Goal: Information Seeking & Learning: Learn about a topic

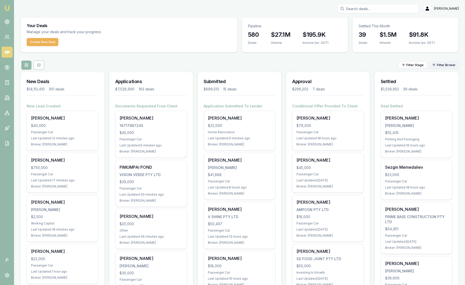
click at [440, 63] on html "Emu Broker P [PERSON_NAME] Toggle Menu Your Deals Manage your deals and track y…" at bounding box center [232, 142] width 465 height 285
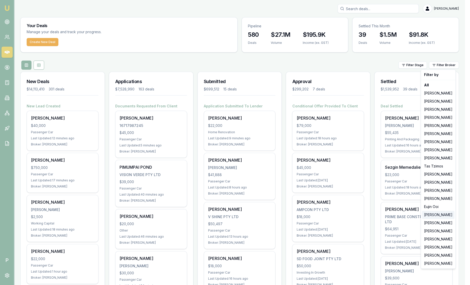
click at [438, 217] on div "[PERSON_NAME]" at bounding box center [438, 215] width 32 height 8
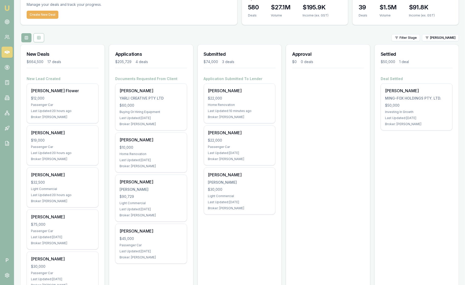
scroll to position [63, 0]
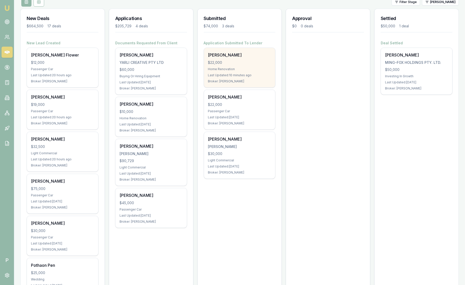
click at [250, 64] on div "$22,000" at bounding box center [239, 62] width 63 height 5
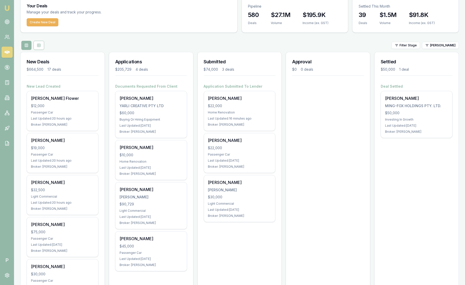
scroll to position [0, 0]
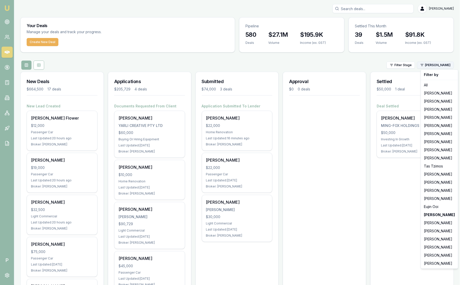
click at [435, 66] on html "Emu Broker P Sam Crouch Toggle Menu Your Deals Manage your deals and track your…" at bounding box center [232, 142] width 465 height 285
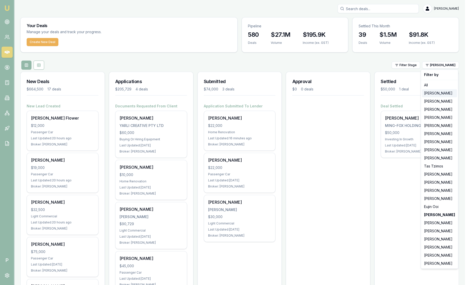
click at [435, 94] on div "[PERSON_NAME]" at bounding box center [439, 93] width 35 height 8
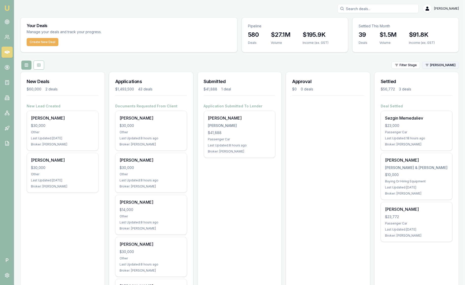
click at [438, 68] on html "Emu Broker P Sam Crouch Toggle Menu Your Deals Manage your deals and track your…" at bounding box center [232, 142] width 465 height 285
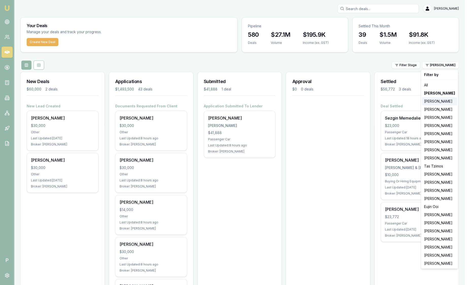
click at [432, 103] on div "[PERSON_NAME]" at bounding box center [439, 101] width 35 height 8
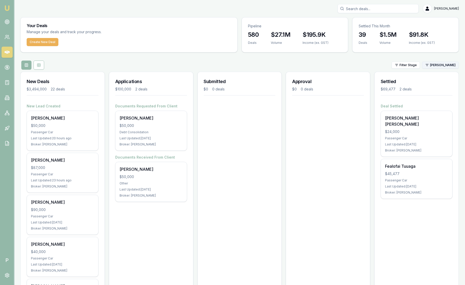
click at [435, 66] on html "Emu Broker P Sam Crouch Toggle Menu Your Deals Manage your deals and track your…" at bounding box center [232, 142] width 465 height 285
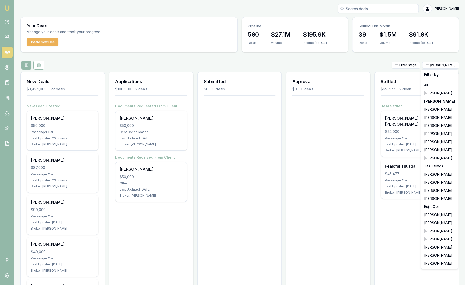
click at [353, 60] on html "Emu Broker P Sam Crouch Toggle Menu Your Deals Manage your deals and track your…" at bounding box center [235, 142] width 470 height 285
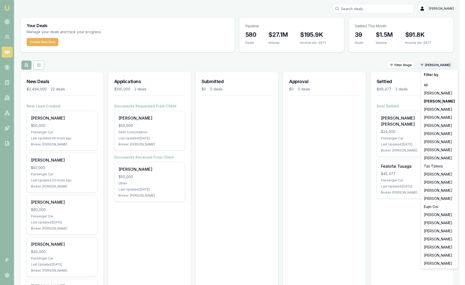
click at [448, 65] on html "Emu Broker P Sam Crouch Toggle Menu Your Deals Manage your deals and track your…" at bounding box center [232, 142] width 465 height 285
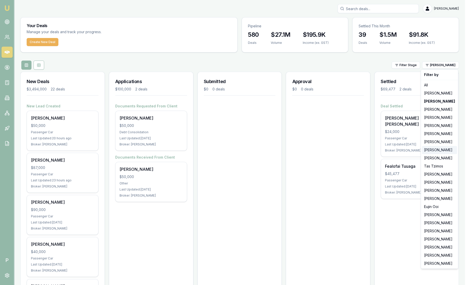
click at [444, 152] on div "[PERSON_NAME]" at bounding box center [439, 150] width 35 height 8
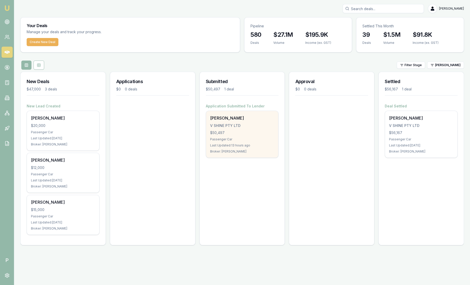
click at [255, 136] on div "Sella Silva V SHINE PTY LTD $50,497 Passenger Car Last Updated: 13 hours ago Br…" at bounding box center [242, 134] width 72 height 47
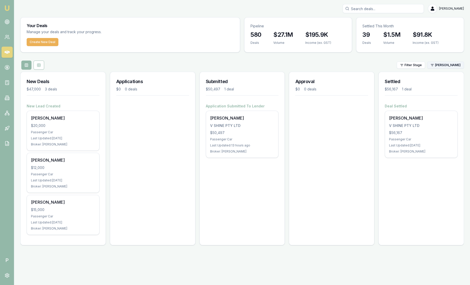
click at [440, 65] on html "Emu Broker P Sam Crouch Toggle Menu Your Deals Manage your deals and track your…" at bounding box center [235, 142] width 470 height 285
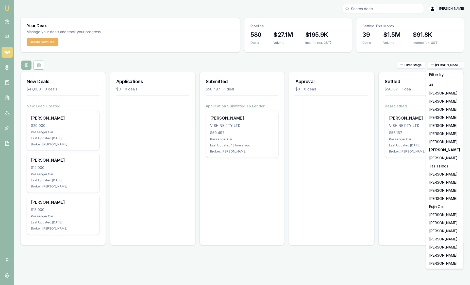
click at [301, 58] on html "Emu Broker P Sam Crouch Toggle Menu Your Deals Manage your deals and track your…" at bounding box center [235, 142] width 470 height 285
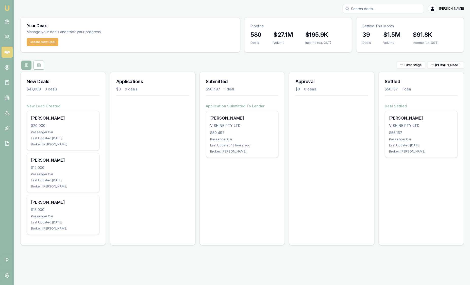
drag, startPoint x: 243, startPoint y: 21, endPoint x: 241, endPoint y: 24, distance: 3.5
click at [241, 24] on div "Your Deals Manage your deals and track your progress. Create New Deal Pipeline …" at bounding box center [241, 34] width 443 height 35
click at [166, 7] on div "[PERSON_NAME]" at bounding box center [241, 8] width 443 height 9
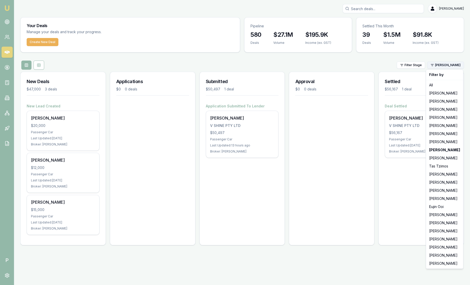
click at [442, 66] on html "Emu Broker P Sam Crouch Toggle Menu Your Deals Manage your deals and track your…" at bounding box center [235, 142] width 470 height 285
click at [437, 94] on div "[PERSON_NAME]" at bounding box center [444, 93] width 35 height 8
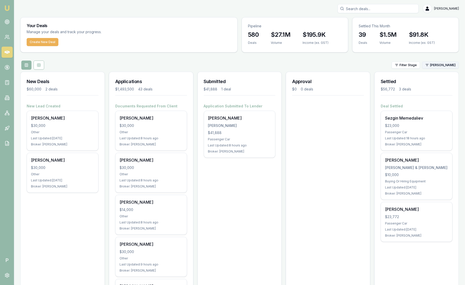
click at [435, 65] on html "Emu Broker P Sam Crouch Toggle Menu Your Deals Manage your deals and track your…" at bounding box center [232, 142] width 465 height 285
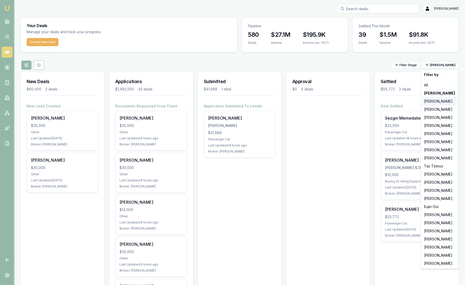
click at [426, 101] on div "[PERSON_NAME]" at bounding box center [439, 101] width 35 height 8
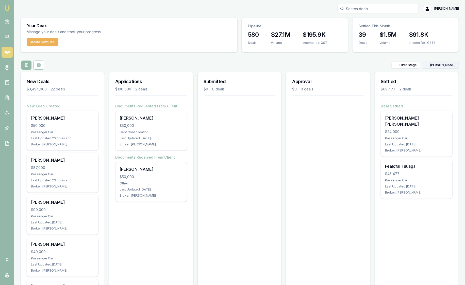
click at [439, 66] on html "Emu Broker P Sam Crouch Toggle Menu Your Deals Manage your deals and track your…" at bounding box center [232, 142] width 465 height 285
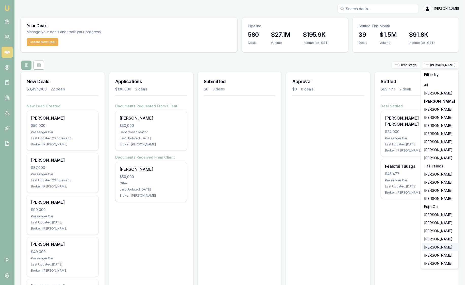
click at [431, 250] on div "[PERSON_NAME]" at bounding box center [439, 247] width 35 height 8
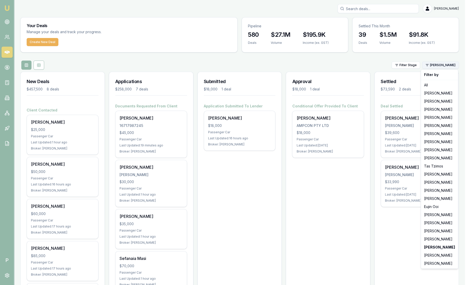
click at [442, 67] on html "Emu Broker P Sam Crouch Toggle Menu Your Deals Manage your deals and track your…" at bounding box center [235, 142] width 470 height 285
click at [442, 257] on div "[PERSON_NAME]" at bounding box center [439, 256] width 35 height 8
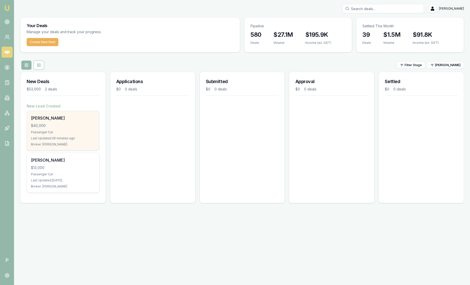
click at [79, 120] on div "[PERSON_NAME]" at bounding box center [63, 118] width 64 height 6
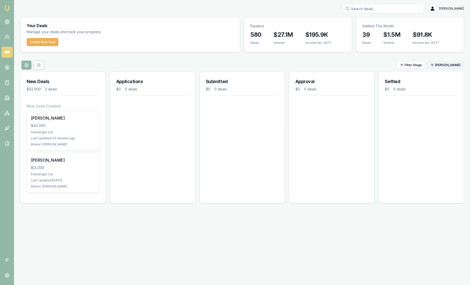
click at [441, 67] on html "Emu Broker P Sam Crouch Toggle Menu Your Deals Manage your deals and track your…" at bounding box center [235, 142] width 470 height 285
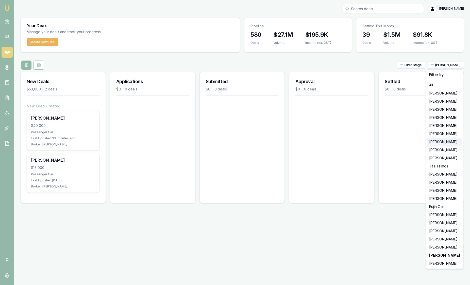
click at [445, 144] on div "[PERSON_NAME]" at bounding box center [444, 142] width 35 height 8
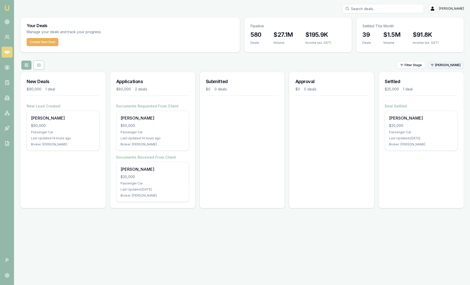
click at [436, 66] on html "Emu Broker P Sam Crouch Toggle Menu Your Deals Manage your deals and track your…" at bounding box center [235, 142] width 470 height 285
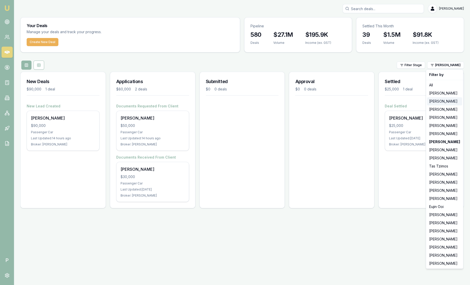
click at [438, 101] on div "[PERSON_NAME]" at bounding box center [444, 101] width 35 height 8
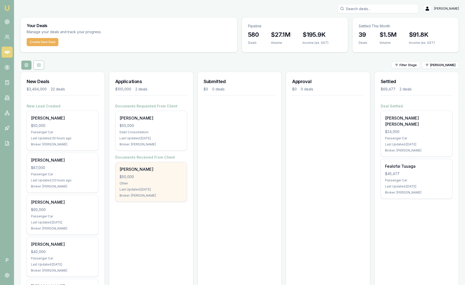
click at [170, 182] on div "Other" at bounding box center [150, 184] width 63 height 4
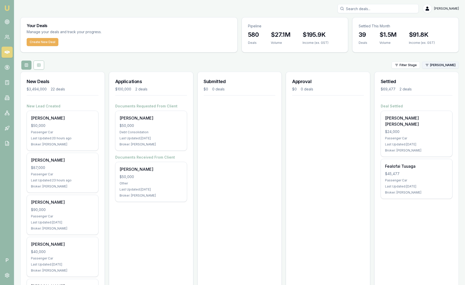
click at [440, 68] on html "Emu Broker P Sam Crouch Toggle Menu Your Deals Manage your deals and track your…" at bounding box center [232, 142] width 465 height 285
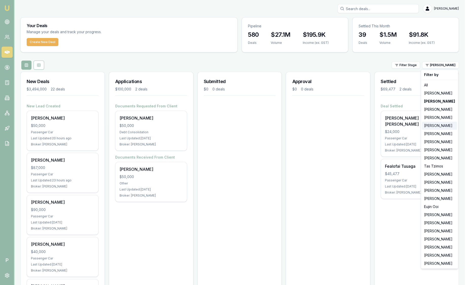
click at [429, 124] on div "[PERSON_NAME]" at bounding box center [439, 126] width 35 height 8
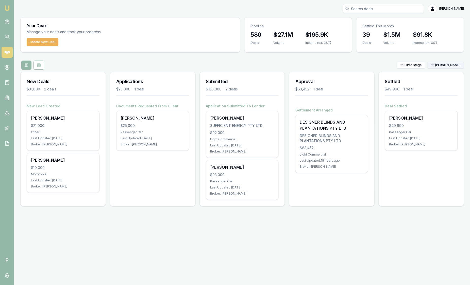
click at [445, 64] on html "Emu Broker P Sam Crouch Toggle Menu Your Deals Manage your deals and track your…" at bounding box center [235, 142] width 470 height 285
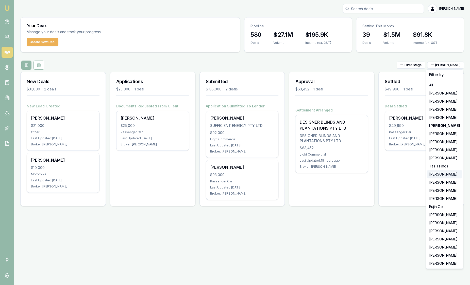
drag, startPoint x: 424, startPoint y: 165, endPoint x: 428, endPoint y: 174, distance: 9.6
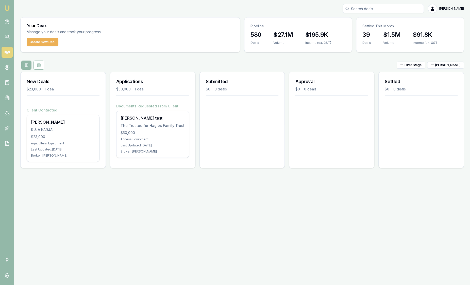
drag, startPoint x: 428, startPoint y: 174, endPoint x: 345, endPoint y: 58, distance: 142.1
click at [345, 58] on div "Your Deals Manage your deals and track your progress. Create New Deal Pipeline …" at bounding box center [241, 94] width 443 height 155
click at [442, 66] on html "Emu Broker P Sam Crouch Toggle Menu Your Deals Manage your deals and track your…" at bounding box center [235, 142] width 470 height 285
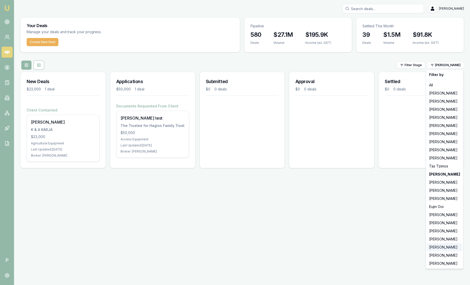
click at [433, 251] on div "[PERSON_NAME]" at bounding box center [444, 247] width 35 height 8
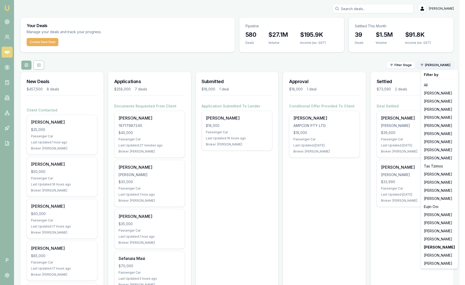
click at [438, 67] on html "Emu Broker P Sam Crouch Toggle Menu Your Deals Manage your deals and track your…" at bounding box center [232, 142] width 465 height 285
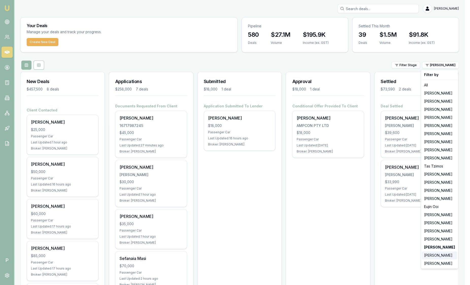
click at [442, 256] on div "[PERSON_NAME]" at bounding box center [439, 256] width 35 height 8
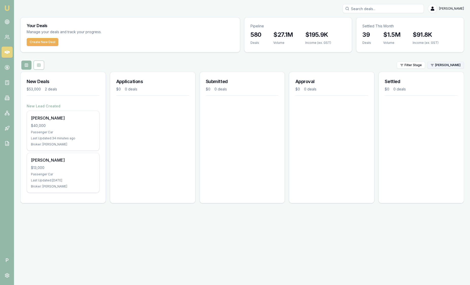
click at [444, 64] on html "Emu Broker P Sam Crouch Toggle Menu Your Deals Manage your deals and track your…" at bounding box center [235, 142] width 470 height 285
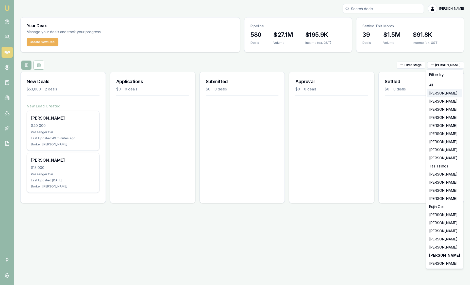
click at [436, 96] on div "[PERSON_NAME]" at bounding box center [444, 93] width 35 height 8
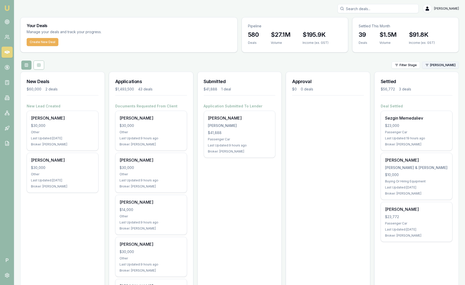
click at [437, 65] on html "Emu Broker P Sam Crouch Toggle Menu Your Deals Manage your deals and track your…" at bounding box center [232, 142] width 465 height 285
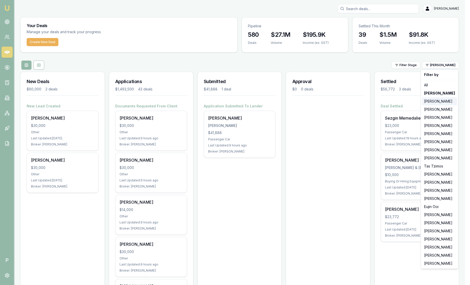
click at [436, 99] on div "[PERSON_NAME]" at bounding box center [439, 101] width 35 height 8
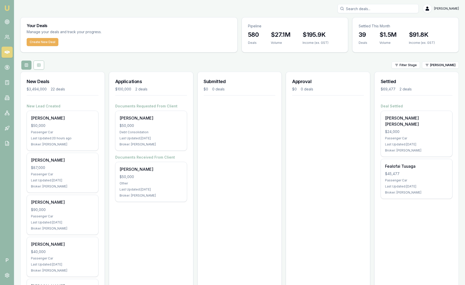
click at [442, 69] on div "Filter Stage Stevette Gelavis" at bounding box center [239, 65] width 438 height 9
click at [440, 62] on html "Emu Broker P Sam Crouch Toggle Menu Your Deals Manage your deals and track your…" at bounding box center [232, 142] width 465 height 285
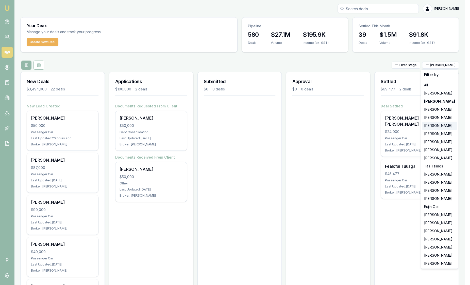
click at [435, 124] on div "[PERSON_NAME]" at bounding box center [439, 126] width 35 height 8
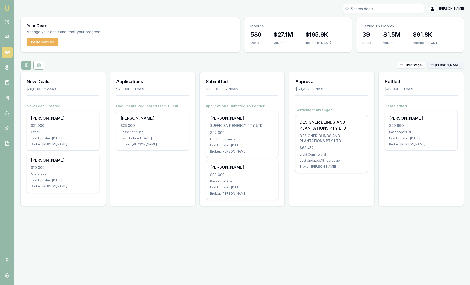
click at [443, 65] on html "Emu Broker P Sam Crouch Toggle Menu Your Deals Manage your deals and track your…" at bounding box center [235, 142] width 470 height 285
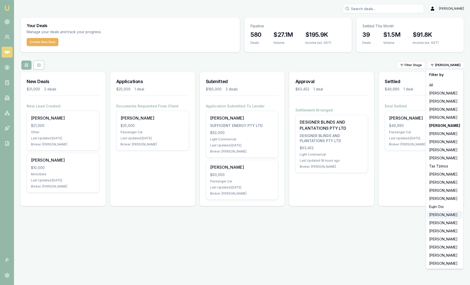
click at [448, 216] on div "[PERSON_NAME]" at bounding box center [444, 215] width 35 height 8
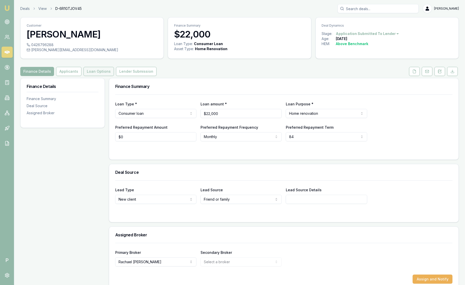
click at [106, 70] on button "Loan Options" at bounding box center [98, 71] width 30 height 9
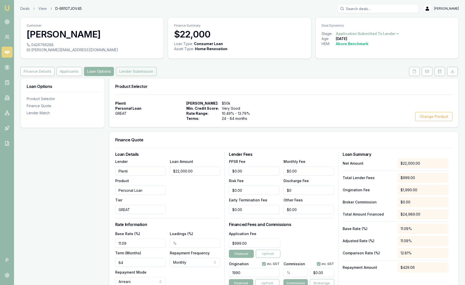
click at [129, 72] on button "Lender Submission" at bounding box center [136, 71] width 41 height 9
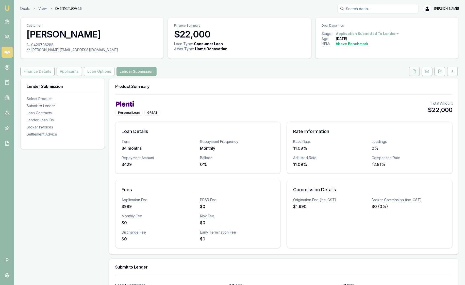
click at [415, 70] on icon at bounding box center [414, 71] width 4 height 4
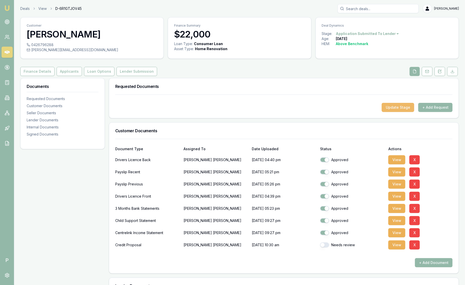
click at [401, 105] on button "Update Stage" at bounding box center [397, 107] width 32 height 9
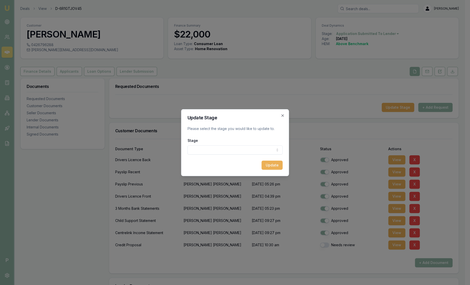
click at [265, 150] on body "Emu Broker P Deals View D-6R1GTJOV45 Sam Crouch Toggle Menu Customer Caroline G…" at bounding box center [232, 142] width 465 height 285
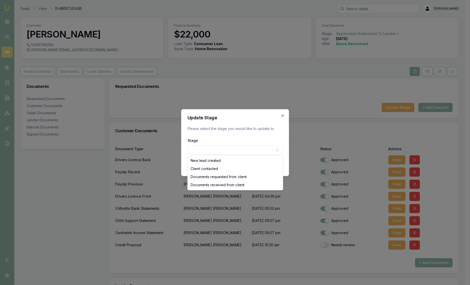
select select "DOCUMENTS_RECEIVED_FROM_CLIENT"
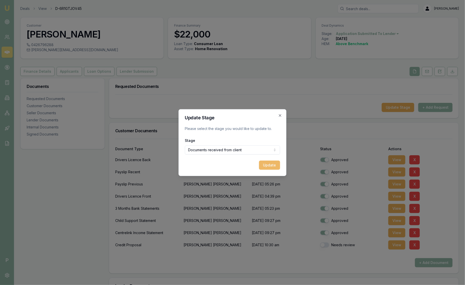
click at [270, 167] on button "Update" at bounding box center [269, 165] width 21 height 9
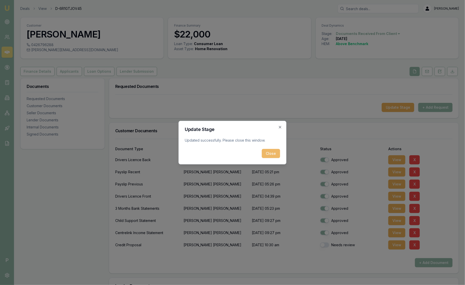
click at [271, 155] on button "Close" at bounding box center [271, 153] width 18 height 9
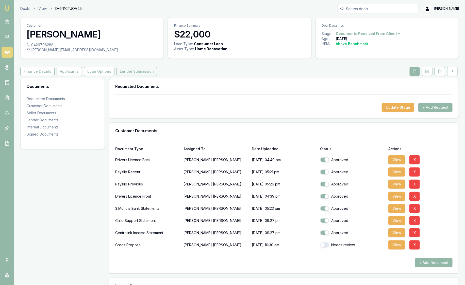
click at [135, 71] on button "Lender Submission" at bounding box center [136, 71] width 41 height 9
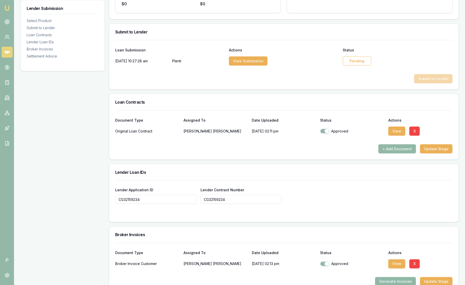
scroll to position [174, 0]
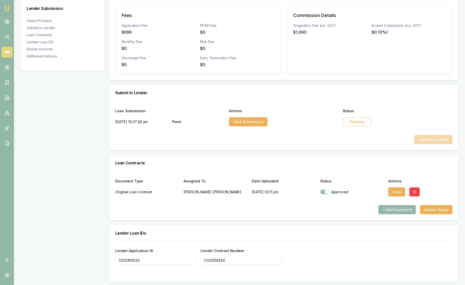
click at [361, 123] on div "Pending" at bounding box center [357, 121] width 28 height 9
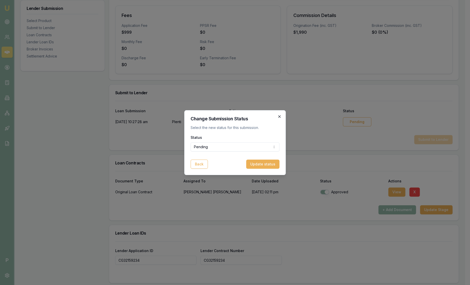
click at [280, 115] on icon "button" at bounding box center [279, 117] width 4 height 4
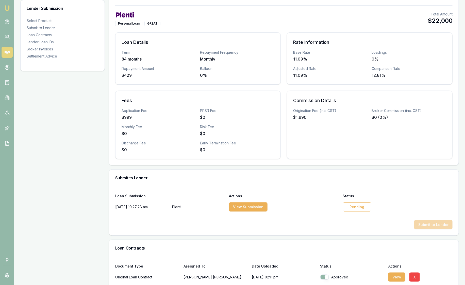
scroll to position [0, 0]
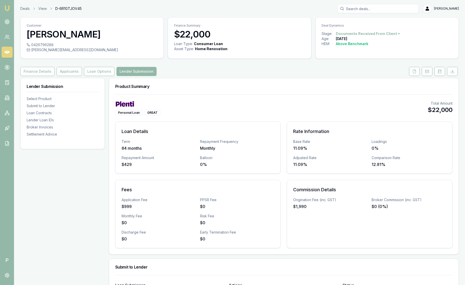
click at [6, 7] on img at bounding box center [7, 8] width 6 height 6
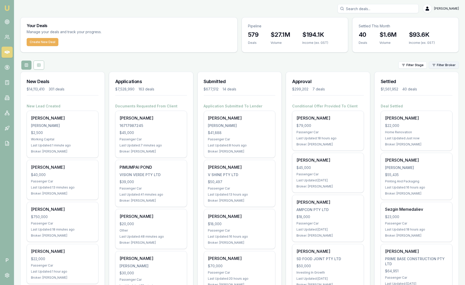
click at [447, 64] on html "Emu Broker P Sam Crouch Toggle Menu Your Deals Manage your deals and track your…" at bounding box center [232, 142] width 465 height 285
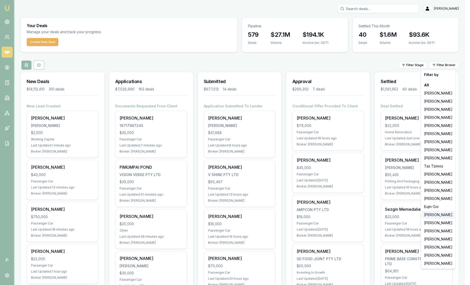
click at [442, 216] on div "[PERSON_NAME]" at bounding box center [438, 215] width 32 height 8
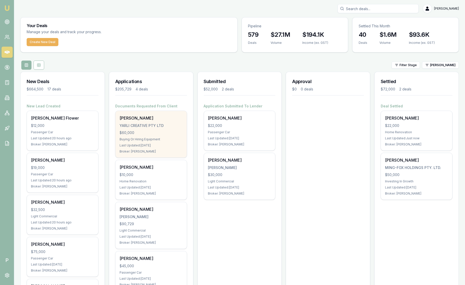
click at [168, 140] on div "Buying Or Hiring Equipment" at bounding box center [150, 139] width 63 height 4
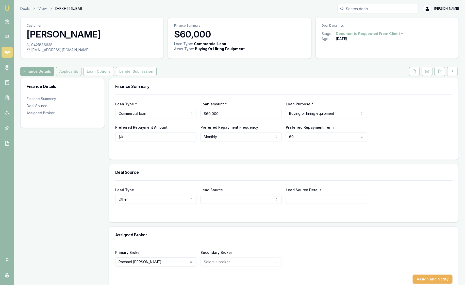
click at [70, 73] on button "Applicants" at bounding box center [68, 71] width 25 height 9
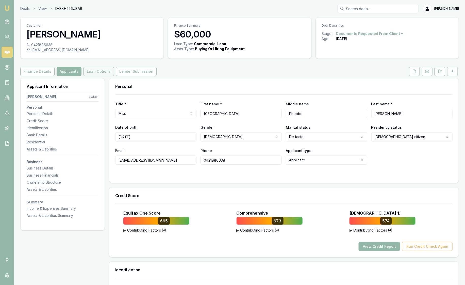
click at [97, 74] on button "Loan Options" at bounding box center [98, 71] width 30 height 9
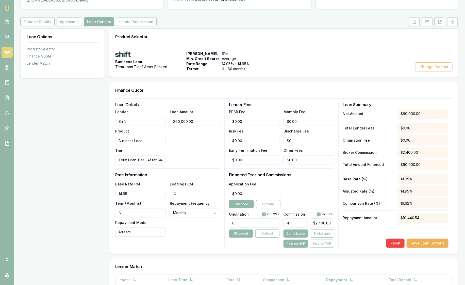
scroll to position [169, 0]
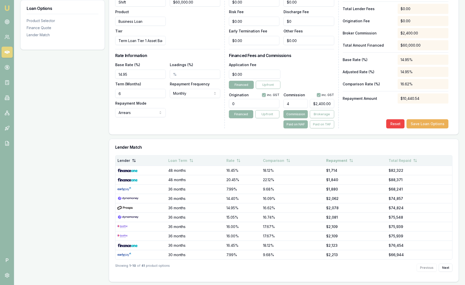
click at [132, 162] on icon at bounding box center [134, 161] width 4 height 4
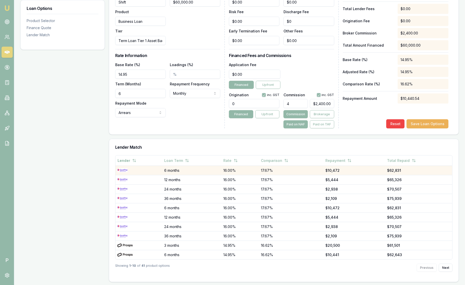
click at [189, 172] on td "6 months" at bounding box center [191, 170] width 59 height 9
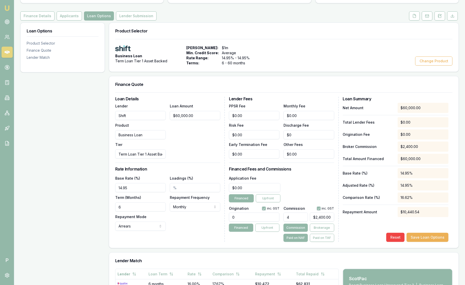
scroll to position [34, 0]
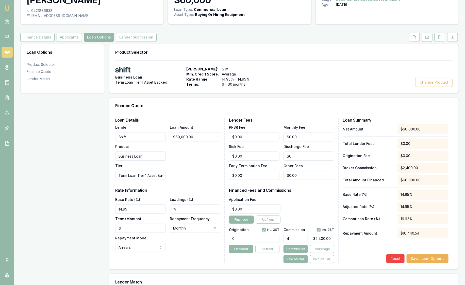
click at [307, 96] on div "Product Selector Business Loan Term Loan Tier 1 Asset Backed Max Loan Amount: $…" at bounding box center [284, 274] width 350 height 460
click at [139, 39] on button "Lender Submission" at bounding box center [136, 37] width 41 height 9
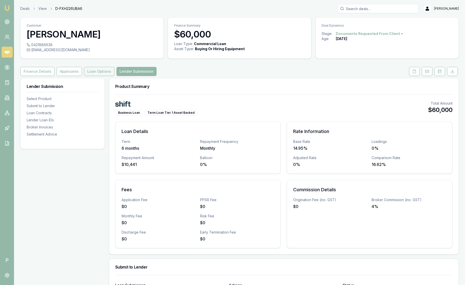
click at [99, 74] on button "Loan Options" at bounding box center [99, 71] width 30 height 9
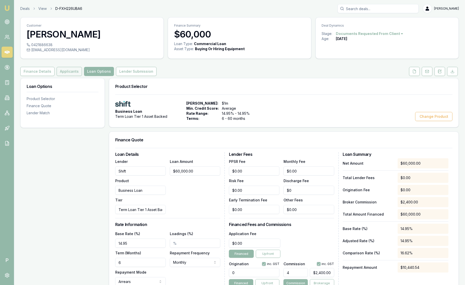
click at [65, 74] on button "Applicants" at bounding box center [69, 71] width 25 height 9
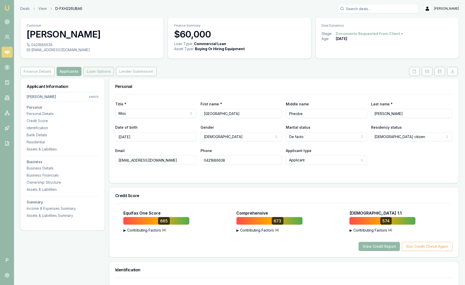
click at [104, 73] on button "Loan Options" at bounding box center [98, 71] width 30 height 9
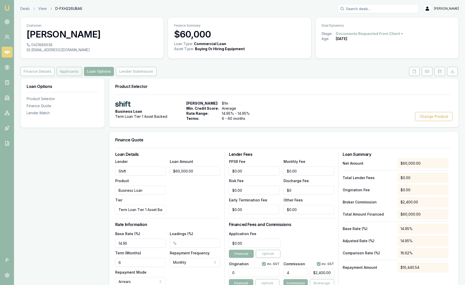
click at [76, 73] on button "Applicants" at bounding box center [69, 71] width 25 height 9
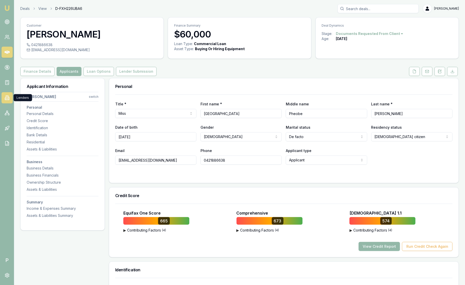
click at [9, 97] on icon at bounding box center [7, 97] width 5 height 5
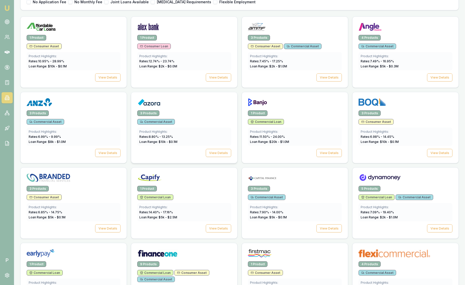
scroll to position [184, 0]
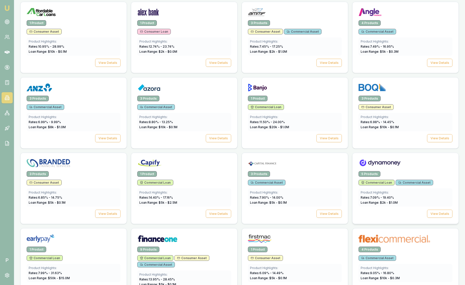
click at [401, 169] on div at bounding box center [405, 162] width 106 height 18
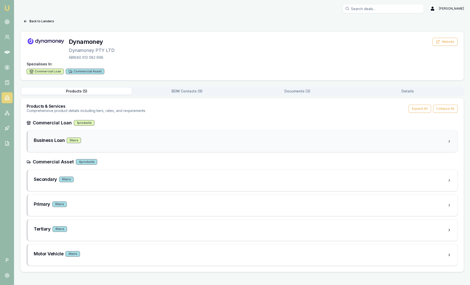
click at [153, 140] on div "Business Loan 5 tier s" at bounding box center [240, 140] width 413 height 7
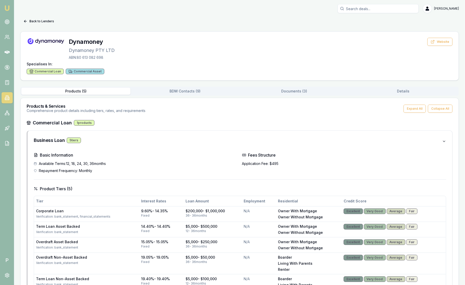
click at [291, 94] on button "Documents ( 3 )" at bounding box center [293, 91] width 109 height 7
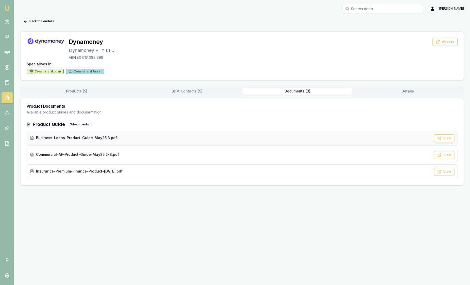
click at [139, 138] on div "Business-Loans-Product-Guide-May25.3.pdf" at bounding box center [230, 137] width 401 height 5
click at [116, 155] on div "Commercial-AF-Product-Guide-May25.2-3.pdf" at bounding box center [230, 154] width 401 height 5
click at [28, 19] on button "Back to Lenders" at bounding box center [38, 21] width 37 height 8
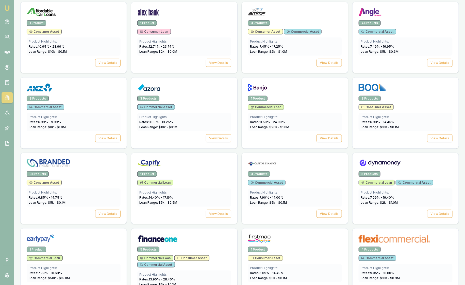
scroll to position [311, 0]
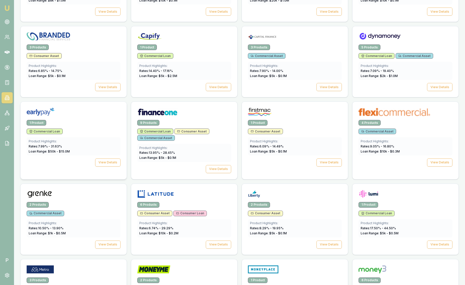
click at [88, 120] on div "1 Product" at bounding box center [74, 123] width 94 height 6
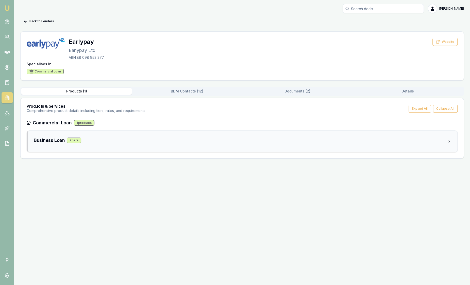
click at [93, 144] on div "Business Loan 2 tier s" at bounding box center [240, 141] width 413 height 9
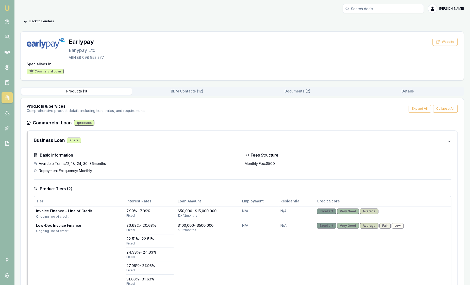
click at [283, 74] on div "Back to Lenders Earlypay Earlypay Ltd ABN: 88 098 952 277 Website Specialises I…" at bounding box center [241, 159] width 443 height 284
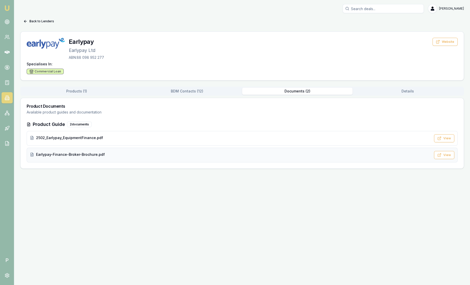
click at [128, 156] on div "Earlypay-Finance-Broker-Brochure.pdf" at bounding box center [230, 154] width 401 height 5
click at [82, 139] on span "2502_Earlypay_EquipmentFinance.pdf" at bounding box center [69, 137] width 67 height 5
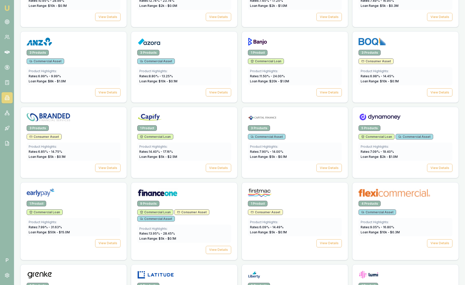
scroll to position [311, 0]
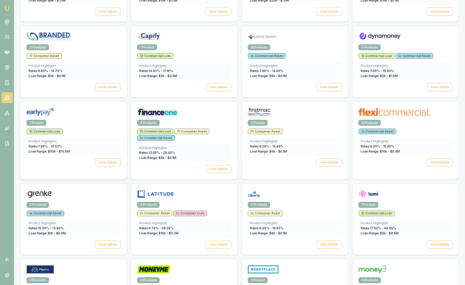
click at [92, 115] on div at bounding box center [74, 113] width 94 height 10
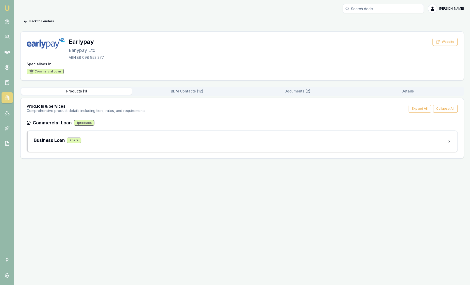
click at [308, 92] on button "Documents ( 2 )" at bounding box center [297, 91] width 110 height 7
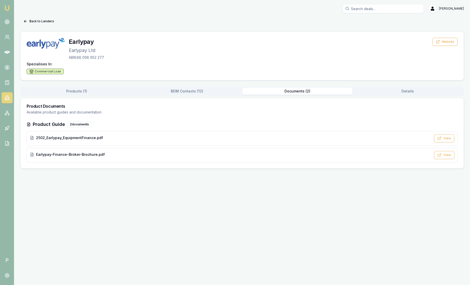
click at [196, 96] on div "Products ( 1 ) BDM Contacts ( 12 ) Documents ( 2 ) Details Product Documents Av…" at bounding box center [241, 128] width 443 height 82
click at [193, 90] on button "BDM Contacts ( 12 )" at bounding box center [187, 91] width 110 height 7
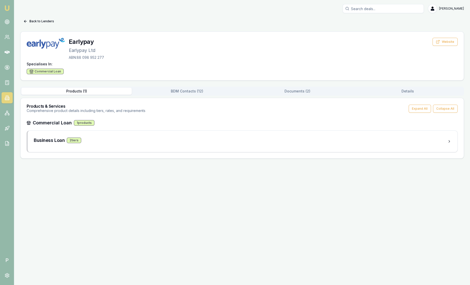
click at [55, 93] on button "Products ( 1 )" at bounding box center [76, 91] width 110 height 7
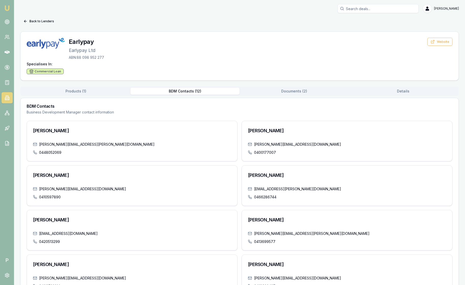
click at [174, 94] on button "BDM Contacts ( 12 )" at bounding box center [184, 91] width 109 height 7
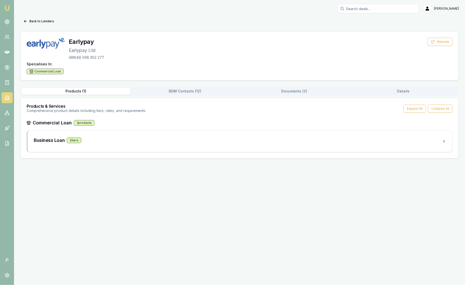
click at [73, 91] on button "Products ( 1 )" at bounding box center [75, 91] width 109 height 7
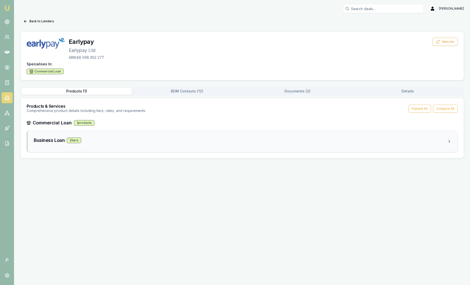
click at [125, 135] on div "Business Loan 2 tier s" at bounding box center [242, 141] width 429 height 21
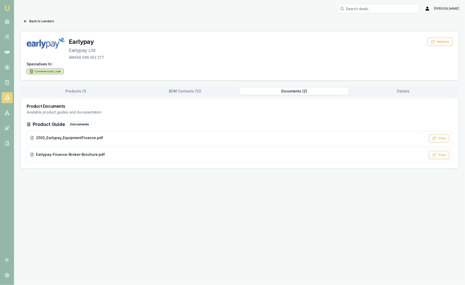
click at [302, 92] on button "Documents ( 2 )" at bounding box center [293, 91] width 109 height 7
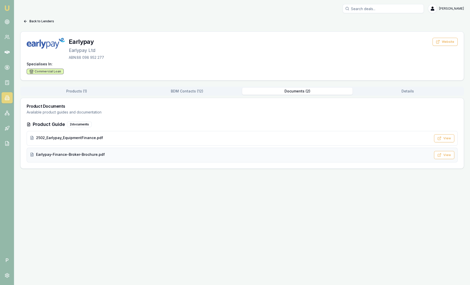
click at [177, 152] on div "Earlypay-Finance-Broker-Brochure.pdf" at bounding box center [230, 154] width 401 height 5
click at [184, 94] on button "BDM Contacts ( 12 )" at bounding box center [187, 91] width 110 height 7
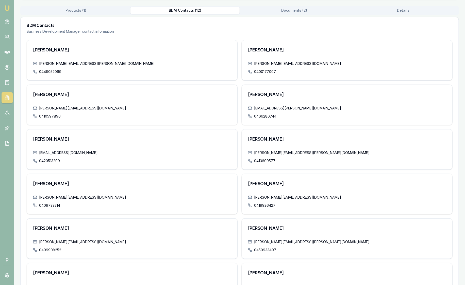
scroll to position [109, 0]
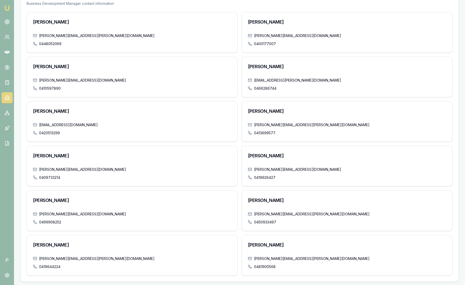
drag, startPoint x: 300, startPoint y: 201, endPoint x: 248, endPoint y: 198, distance: 51.8
click at [248, 198] on h3 "Bevan Weerashinghe" at bounding box center [347, 200] width 198 height 7
drag, startPoint x: 248, startPoint y: 198, endPoint x: 298, endPoint y: 197, distance: 49.5
click at [300, 197] on h3 "Bevan Weerashinghe" at bounding box center [347, 200] width 198 height 7
click at [295, 202] on h3 "Bevan Weerashinghe" at bounding box center [347, 200] width 198 height 7
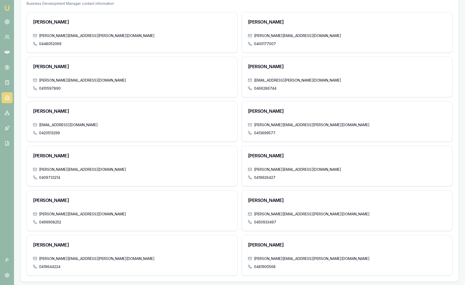
click at [298, 203] on div "Bevan Weerashinghe" at bounding box center [347, 201] width 210 height 21
drag, startPoint x: 298, startPoint y: 201, endPoint x: 246, endPoint y: 199, distance: 52.0
click at [246, 199] on div "Bevan Weerashinghe" at bounding box center [347, 201] width 210 height 21
drag, startPoint x: 246, startPoint y: 199, endPoint x: 340, endPoint y: 203, distance: 94.2
click at [340, 203] on h3 "Bevan Weerashinghe" at bounding box center [347, 200] width 198 height 7
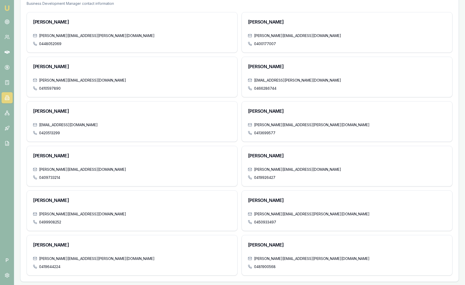
click at [321, 205] on div "Bevan Weerashinghe" at bounding box center [347, 201] width 210 height 21
drag, startPoint x: 324, startPoint y: 201, endPoint x: 247, endPoint y: 198, distance: 77.4
click at [247, 198] on div "Bevan Weerashinghe" at bounding box center [347, 201] width 210 height 21
drag, startPoint x: 247, startPoint y: 198, endPoint x: 301, endPoint y: 200, distance: 53.8
click at [301, 200] on h3 "Bevan Weerashinghe" at bounding box center [347, 200] width 198 height 7
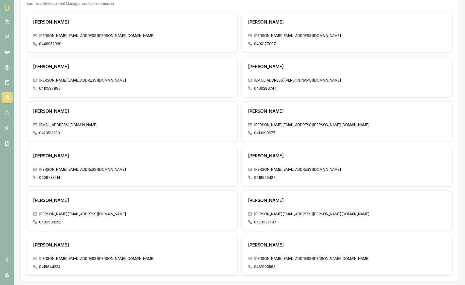
click at [309, 200] on h3 "Bevan Weerashinghe" at bounding box center [347, 200] width 198 height 7
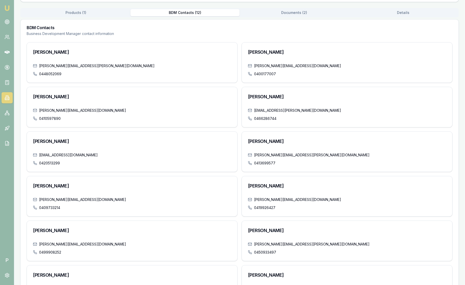
scroll to position [77, 0]
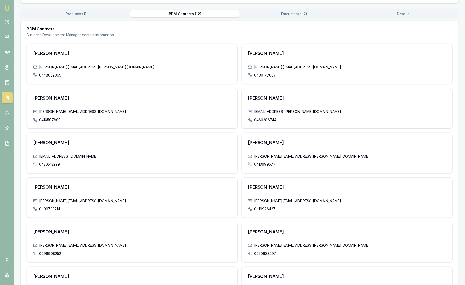
click at [209, 169] on div "drew.vautin@earlypay.com.au 0420513299" at bounding box center [132, 163] width 210 height 19
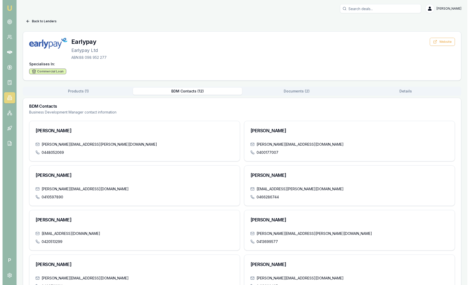
scroll to position [0, 0]
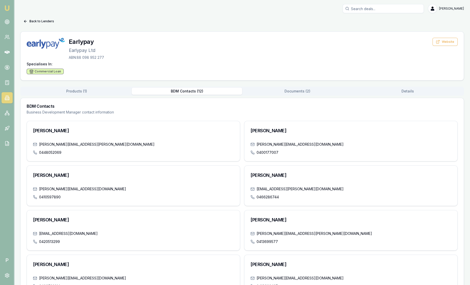
click at [378, 91] on button "Details" at bounding box center [407, 91] width 110 height 7
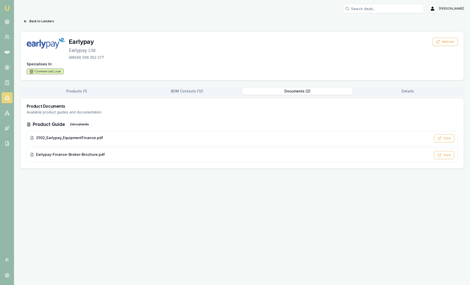
click at [305, 91] on button "Documents ( 2 )" at bounding box center [297, 91] width 110 height 7
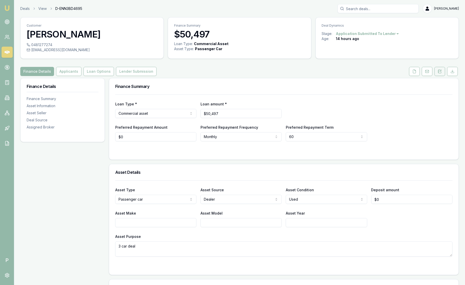
click at [442, 73] on button at bounding box center [439, 71] width 11 height 9
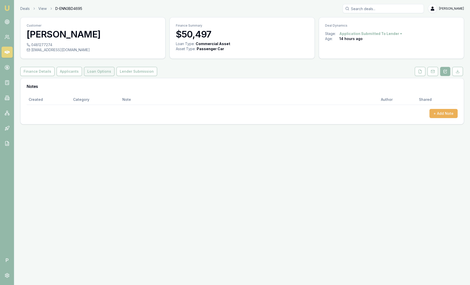
click at [105, 70] on button "Loan Options" at bounding box center [99, 71] width 30 height 9
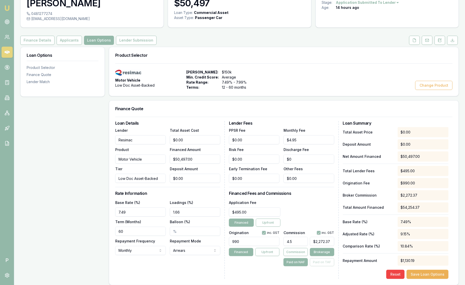
scroll to position [31, 0]
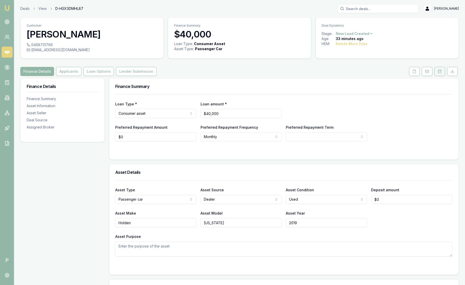
click at [441, 72] on icon at bounding box center [439, 71] width 3 height 3
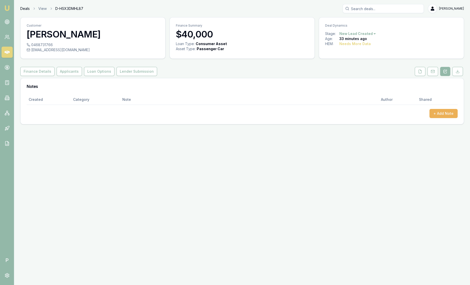
click at [21, 8] on link "Deals" at bounding box center [24, 8] width 9 height 5
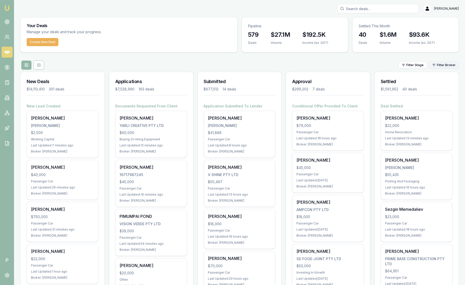
click at [452, 61] on div "Filter Stage Filter Broker" at bounding box center [239, 65] width 438 height 9
click at [6, 9] on img at bounding box center [7, 8] width 6 height 6
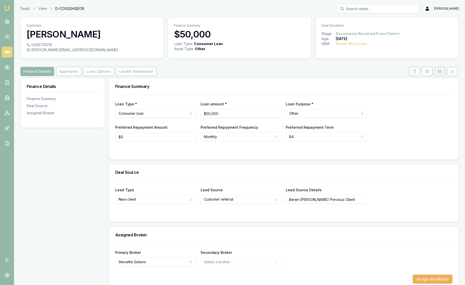
click at [440, 71] on icon at bounding box center [439, 71] width 4 height 4
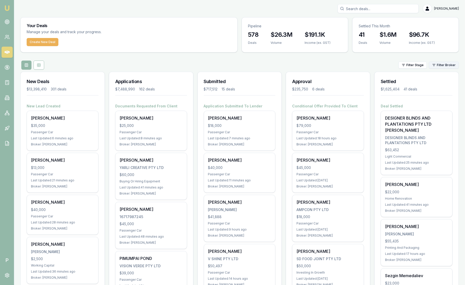
click at [447, 66] on html "Emu Broker P [PERSON_NAME] Toggle Menu Your Deals Manage your deals and track y…" at bounding box center [232, 142] width 465 height 285
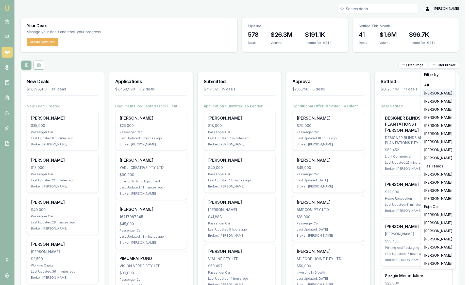
click at [442, 89] on div "[PERSON_NAME]" at bounding box center [438, 93] width 32 height 8
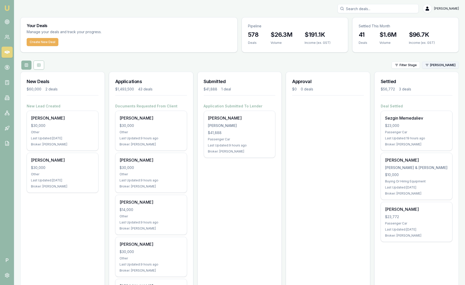
click at [440, 63] on html "Emu Broker P [PERSON_NAME] Toggle Menu Your Deals Manage your deals and track y…" at bounding box center [232, 142] width 465 height 285
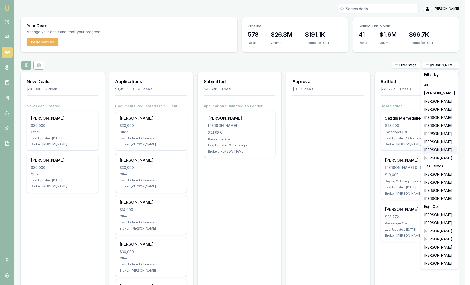
click at [434, 152] on div "[PERSON_NAME]" at bounding box center [439, 150] width 35 height 8
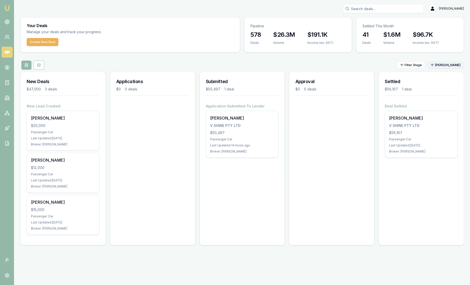
click at [442, 63] on html "Emu Broker P Sam Crouch Toggle Menu Your Deals Manage your deals and track your…" at bounding box center [235, 142] width 470 height 285
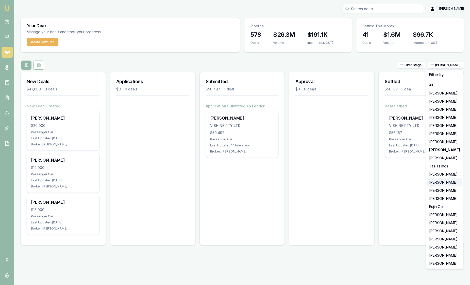
click at [439, 181] on div "[PERSON_NAME]" at bounding box center [444, 183] width 35 height 8
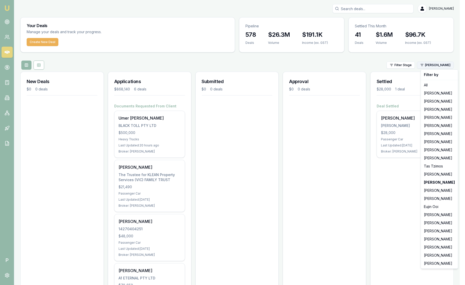
click at [453, 67] on html "Emu Broker P Sam Crouch Toggle Menu Your Deals Manage your deals and track your…" at bounding box center [232, 142] width 465 height 285
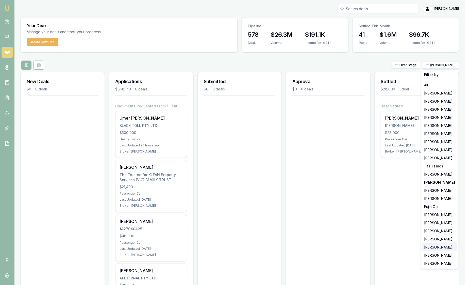
click at [431, 249] on div "[PERSON_NAME]" at bounding box center [439, 247] width 35 height 8
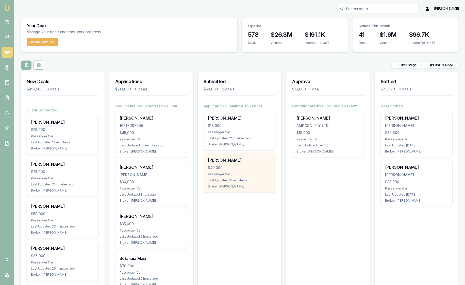
click at [236, 173] on div "Passenger Car" at bounding box center [239, 174] width 63 height 4
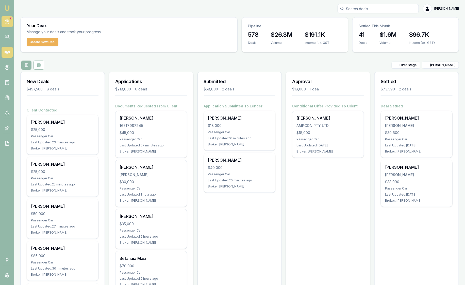
click at [9, 22] on icon at bounding box center [7, 21] width 5 height 5
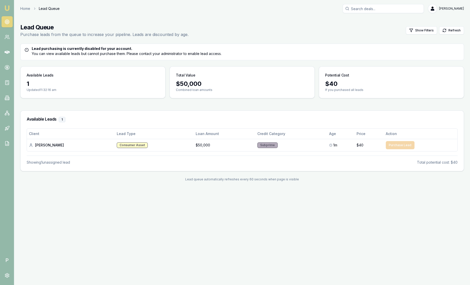
click at [8, 5] on img at bounding box center [7, 8] width 6 height 6
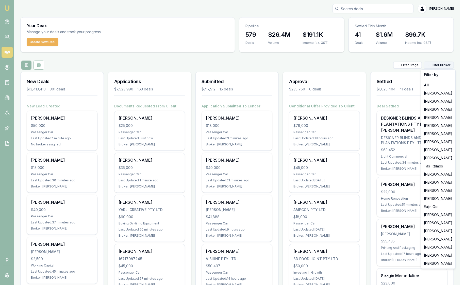
click at [447, 68] on html "Emu Broker P Sam Crouch Toggle Menu Your Deals Manage your deals and track your…" at bounding box center [232, 142] width 465 height 285
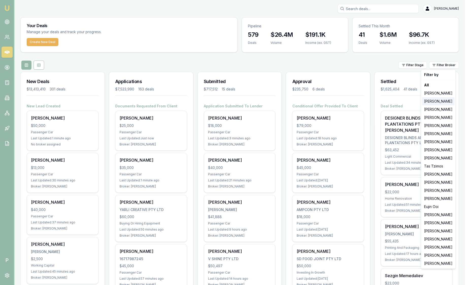
click at [437, 101] on div "[PERSON_NAME]" at bounding box center [438, 101] width 32 height 8
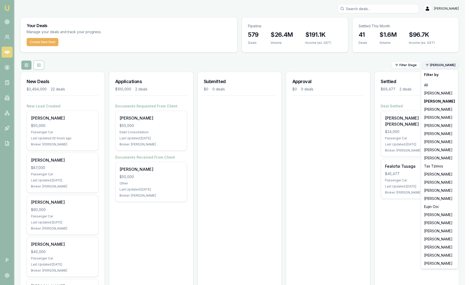
click at [439, 66] on html "Emu Broker P Sam Crouch Toggle Menu Your Deals Manage your deals and track your…" at bounding box center [235, 142] width 470 height 285
click at [437, 150] on div "[PERSON_NAME]" at bounding box center [439, 150] width 35 height 8
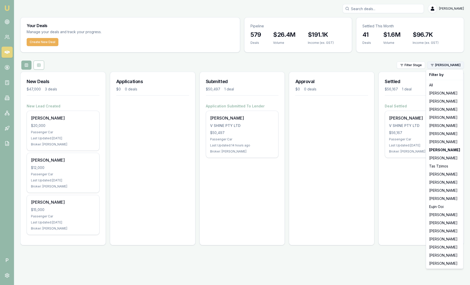
click at [453, 65] on html "Emu Broker P Sam Crouch Toggle Menu Your Deals Manage your deals and track your…" at bounding box center [235, 142] width 470 height 285
click at [452, 64] on html "Emu Broker P Sam Crouch Toggle Menu Your Deals Manage your deals and track your…" at bounding box center [235, 142] width 470 height 285
click at [452, 64] on span "[PERSON_NAME]" at bounding box center [448, 65] width 26 height 4
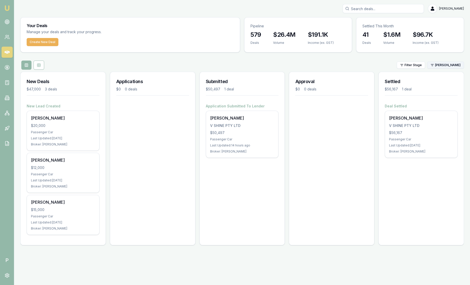
click at [452, 64] on html "Emu Broker P Sam Crouch Toggle Menu Your Deals Manage your deals and track your…" at bounding box center [235, 142] width 470 height 285
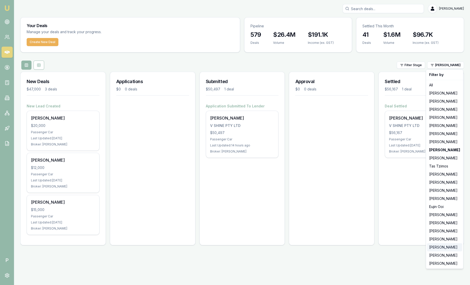
click at [441, 248] on div "[PERSON_NAME]" at bounding box center [444, 247] width 35 height 8
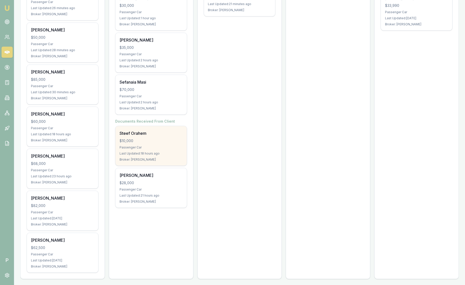
scroll to position [177, 0]
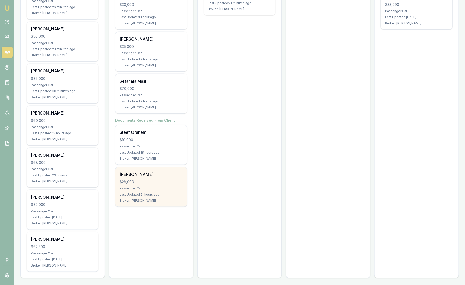
click at [146, 180] on div "$28,000" at bounding box center [150, 182] width 63 height 5
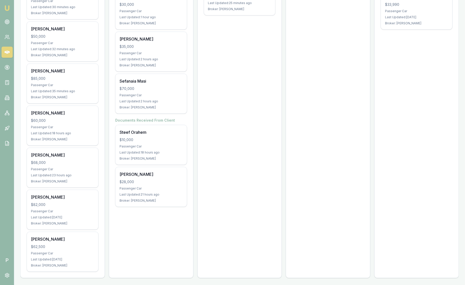
scroll to position [0, 0]
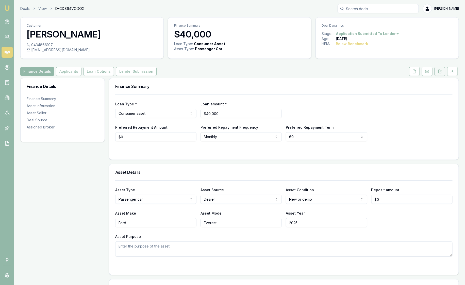
click at [439, 74] on button at bounding box center [439, 71] width 11 height 9
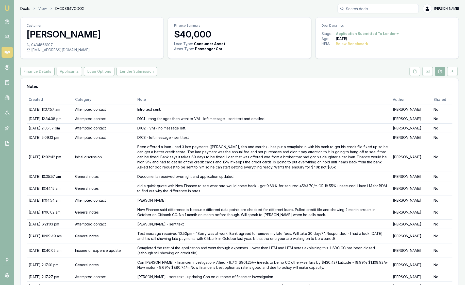
click at [26, 10] on link "Deals" at bounding box center [24, 8] width 9 height 5
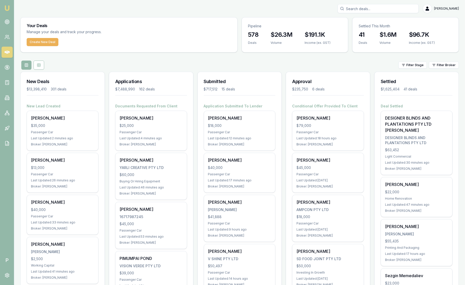
click at [441, 63] on html "Emu Broker P [PERSON_NAME] Toggle Menu Your Deals Manage your deals and track y…" at bounding box center [232, 142] width 465 height 285
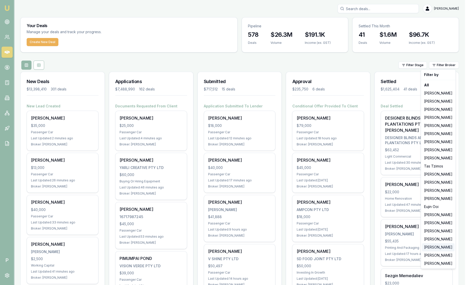
click at [438, 247] on div "[PERSON_NAME]" at bounding box center [438, 247] width 32 height 8
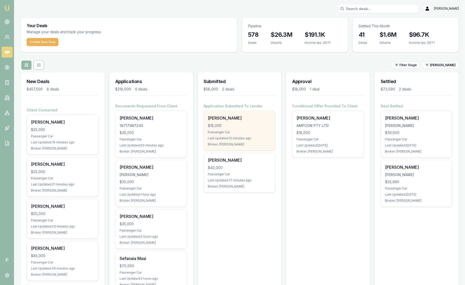
click at [262, 142] on div "[PERSON_NAME] $18,000 Passenger Car Last Updated: 12 minutes ago Broker: [PERSO…" at bounding box center [239, 131] width 71 height 40
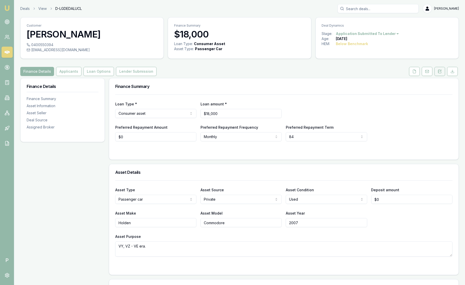
click at [441, 72] on icon at bounding box center [439, 71] width 4 height 4
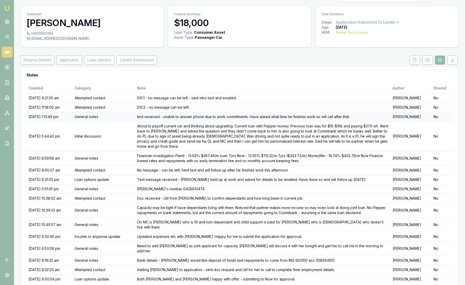
scroll to position [23, 0]
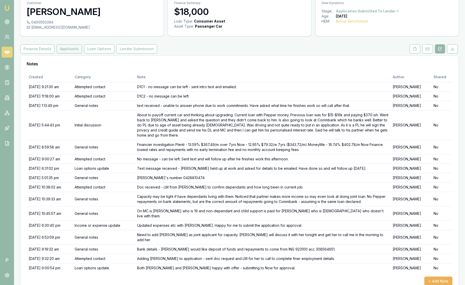
click at [72, 49] on button "Applicants" at bounding box center [69, 48] width 25 height 9
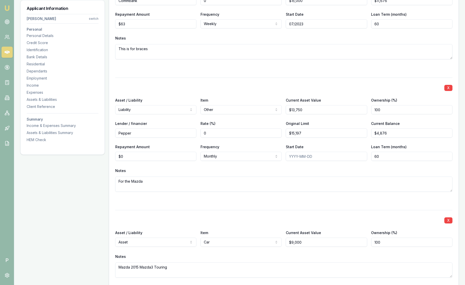
scroll to position [1775, 0]
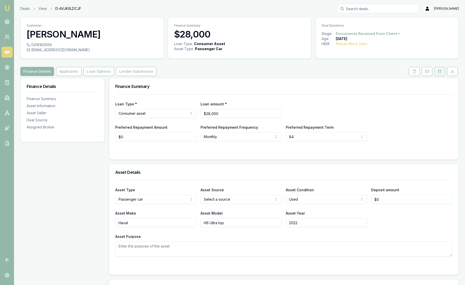
click at [438, 72] on icon at bounding box center [438, 72] width 1 height 0
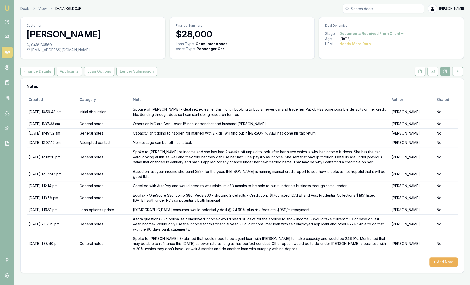
click at [9, 9] on img at bounding box center [7, 8] width 6 height 6
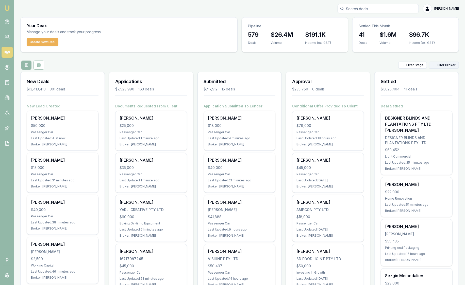
click at [445, 64] on html "Emu Broker P Sam Crouch Toggle Menu Your Deals Manage your deals and track your…" at bounding box center [232, 142] width 465 height 285
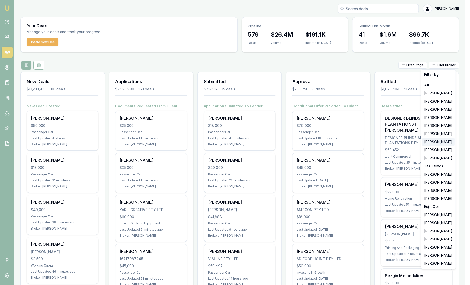
click at [440, 142] on div "[PERSON_NAME]" at bounding box center [438, 142] width 32 height 8
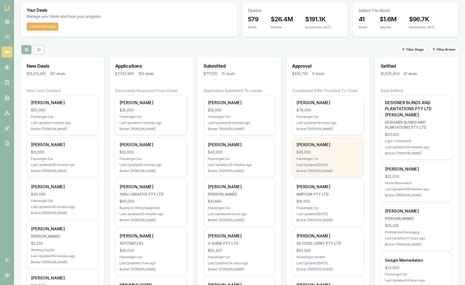
scroll to position [31, 0]
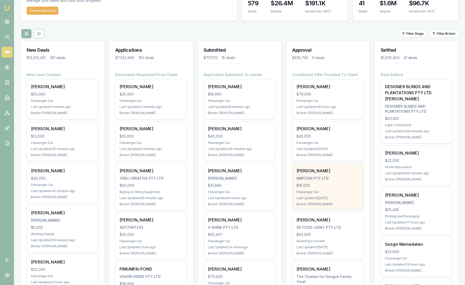
click at [341, 191] on div "Passenger Car" at bounding box center [327, 192] width 63 height 4
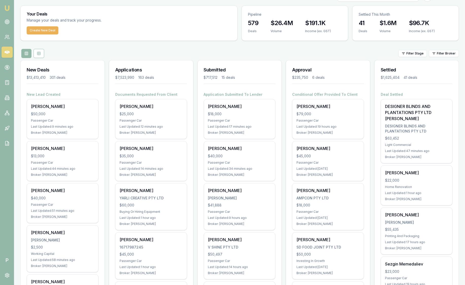
scroll to position [0, 0]
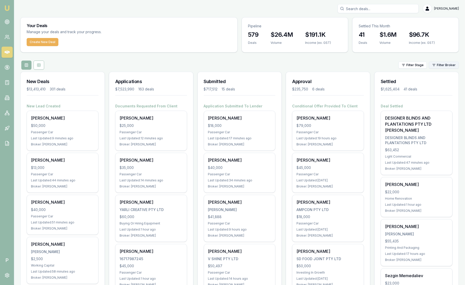
click at [435, 63] on html "Emu Broker P Sam Crouch Toggle Menu Your Deals Manage your deals and track your…" at bounding box center [232, 142] width 465 height 285
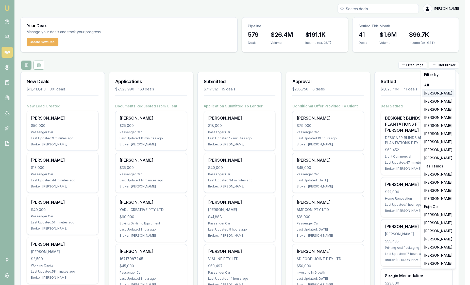
click at [437, 93] on div "[PERSON_NAME]" at bounding box center [438, 93] width 32 height 8
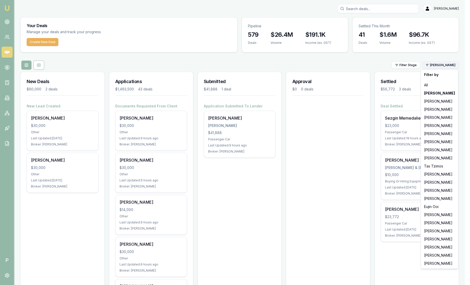
click at [440, 65] on html "Emu Broker P [PERSON_NAME] Toggle Menu Your Deals Manage your deals and track y…" at bounding box center [235, 142] width 470 height 285
click at [431, 265] on div "[PERSON_NAME]" at bounding box center [439, 264] width 35 height 8
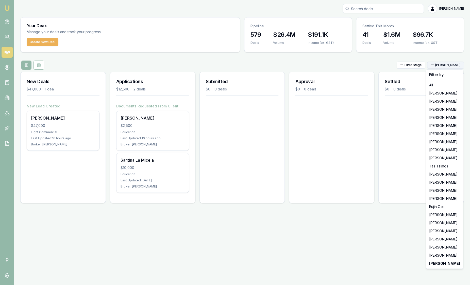
click at [446, 64] on html "Emu Broker P Sam Crouch Toggle Menu Your Deals Manage your deals and track your…" at bounding box center [235, 142] width 470 height 285
click at [438, 256] on div "[PERSON_NAME]" at bounding box center [444, 256] width 35 height 8
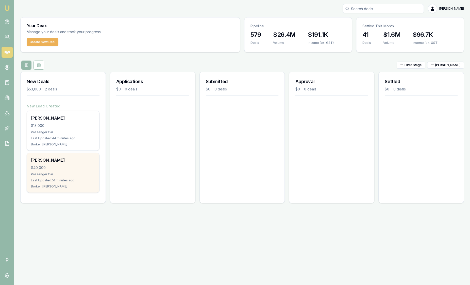
click at [70, 176] on div "Passenger Car" at bounding box center [63, 174] width 64 height 4
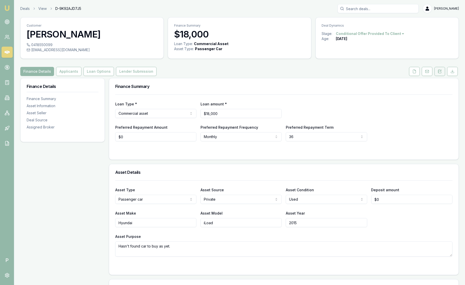
click at [439, 74] on button at bounding box center [439, 71] width 11 height 9
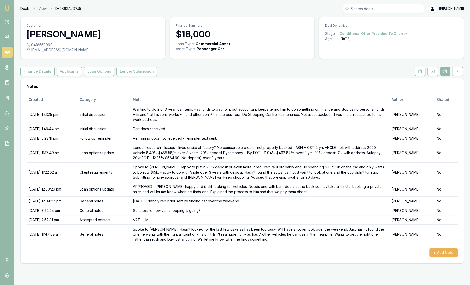
click at [22, 9] on link "Deals" at bounding box center [24, 8] width 9 height 5
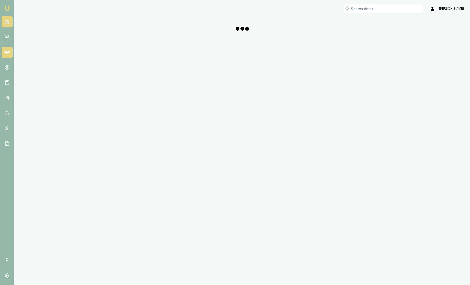
click at [9, 19] on link at bounding box center [7, 21] width 11 height 11
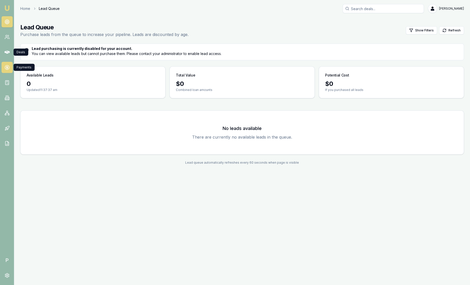
click at [5, 65] on icon at bounding box center [7, 67] width 5 height 5
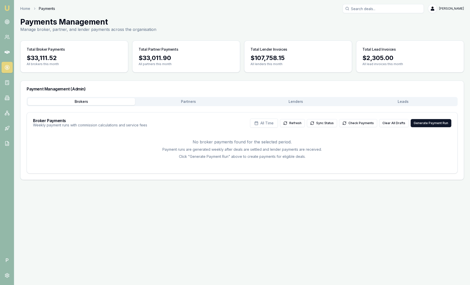
click at [407, 103] on button "Leads" at bounding box center [402, 101] width 107 height 7
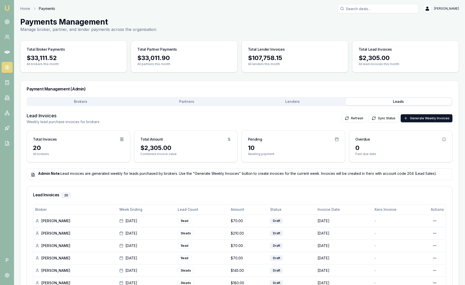
click at [7, 11] on link "Emu Broker" at bounding box center [7, 8] width 8 height 8
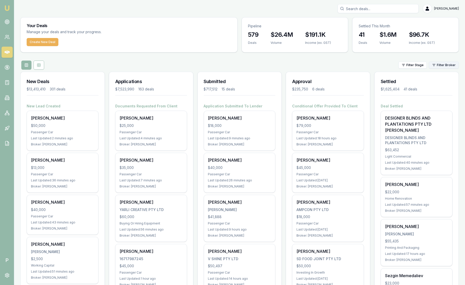
click at [439, 65] on html "Emu Broker P [PERSON_NAME] Toggle Menu Your Deals Manage your deals and track y…" at bounding box center [232, 142] width 465 height 285
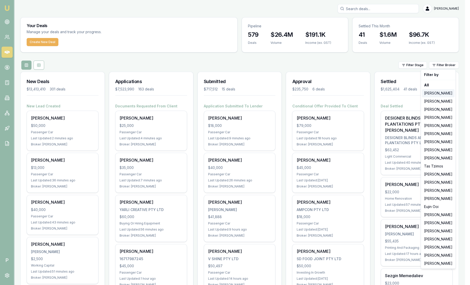
click at [438, 92] on div "[PERSON_NAME]" at bounding box center [438, 93] width 32 height 8
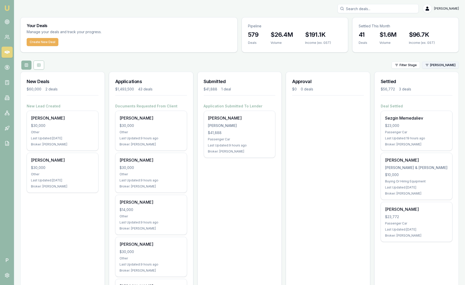
click at [440, 66] on html "Emu Broker P Sam Crouch Toggle Menu Your Deals Manage your deals and track your…" at bounding box center [232, 142] width 465 height 285
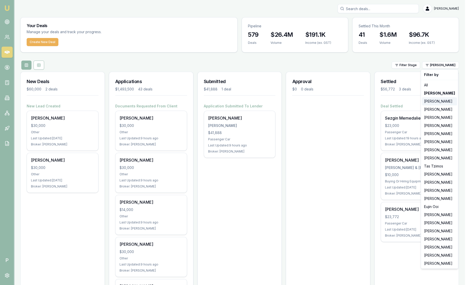
click at [441, 100] on div "[PERSON_NAME]" at bounding box center [439, 101] width 35 height 8
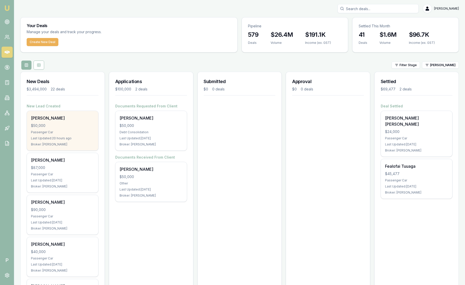
click at [72, 129] on div "Asana Deaves $50,000 Passenger Car Last Updated: 20 hours ago Broker: Stevette …" at bounding box center [62, 131] width 71 height 40
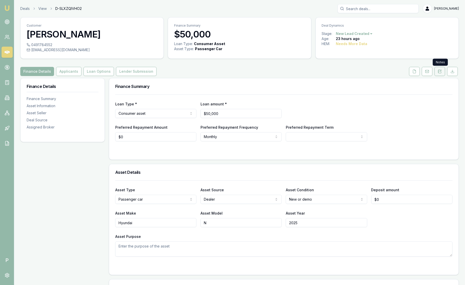
click at [441, 71] on icon at bounding box center [439, 71] width 4 height 4
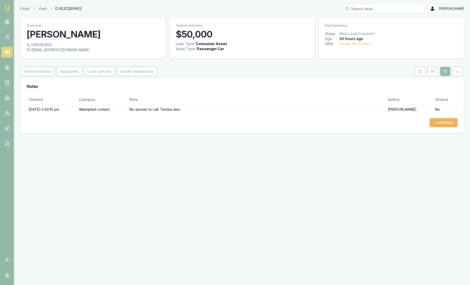
click at [441, 71] on button at bounding box center [445, 71] width 10 height 9
click at [28, 7] on link "Deals" at bounding box center [24, 8] width 9 height 5
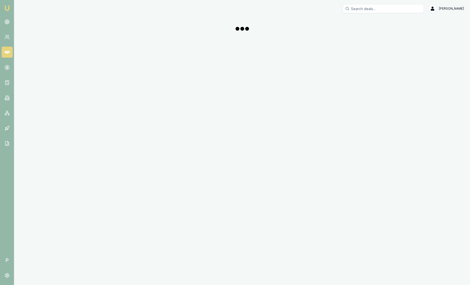
click at [7, 7] on img at bounding box center [7, 8] width 6 height 6
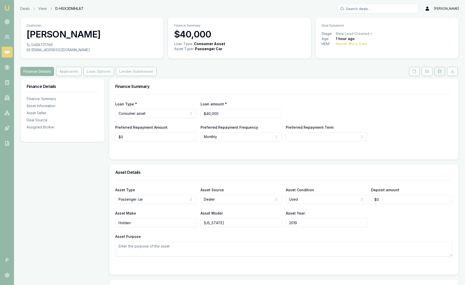
click at [441, 73] on icon at bounding box center [439, 71] width 3 height 3
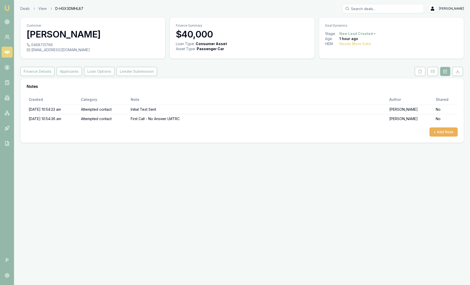
click at [26, 13] on div "Deals View D-HSX3DMHL87 [PERSON_NAME]" at bounding box center [241, 8] width 443 height 9
click at [26, 9] on link "Deals" at bounding box center [24, 8] width 9 height 5
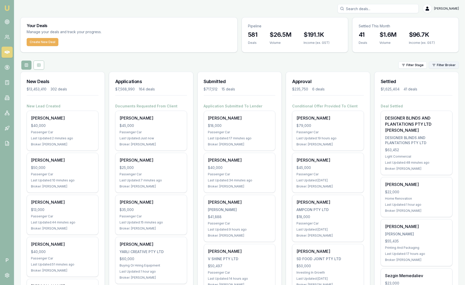
click at [440, 66] on html "Emu Broker P Sam Crouch Toggle Menu Your Deals Manage your deals and track your…" at bounding box center [232, 142] width 465 height 285
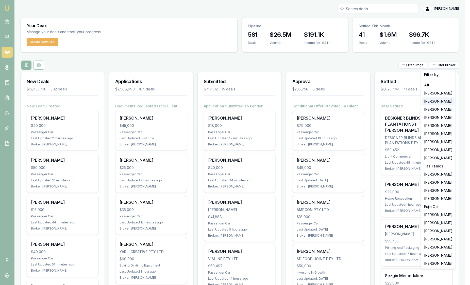
click at [444, 103] on div "[PERSON_NAME]" at bounding box center [438, 101] width 32 height 8
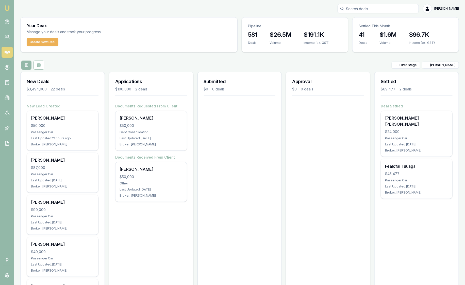
click at [435, 65] on html "Emu Broker P Sam Crouch Toggle Menu Your Deals Manage your deals and track your…" at bounding box center [232, 142] width 465 height 285
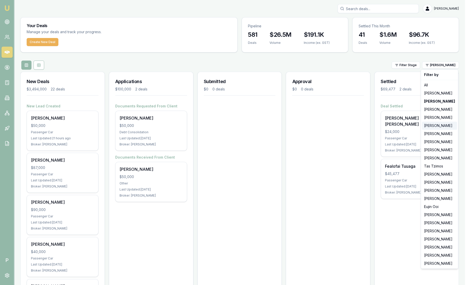
click at [433, 125] on div "[PERSON_NAME]" at bounding box center [439, 126] width 35 height 8
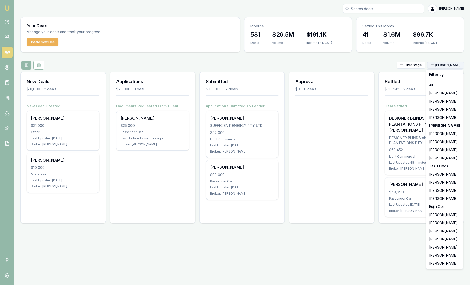
click at [457, 63] on html "Emu Broker P Sam Crouch Toggle Menu Your Deals Manage your deals and track your…" at bounding box center [235, 142] width 470 height 285
click at [443, 96] on div "[PERSON_NAME]" at bounding box center [444, 93] width 35 height 8
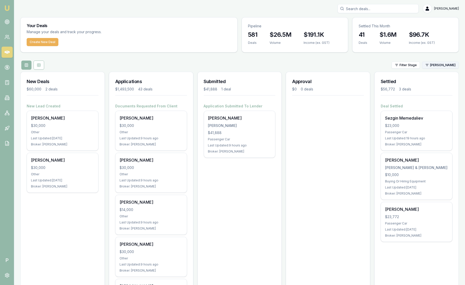
click at [440, 67] on html "Emu Broker P Sam Crouch Toggle Menu Your Deals Manage your deals and track your…" at bounding box center [232, 142] width 465 height 285
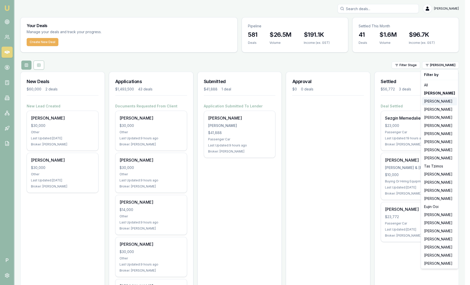
click at [436, 104] on div "[PERSON_NAME]" at bounding box center [439, 101] width 35 height 8
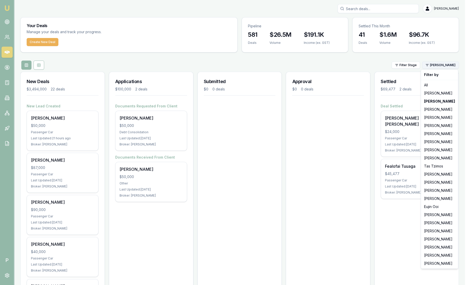
click at [433, 67] on html "Emu Broker P Sam Crouch Toggle Menu Your Deals Manage your deals and track your…" at bounding box center [235, 142] width 470 height 285
click at [427, 149] on div "[PERSON_NAME]" at bounding box center [439, 150] width 35 height 8
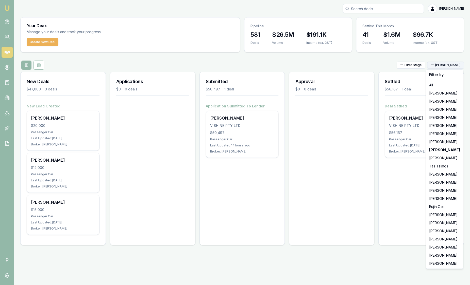
click at [439, 66] on html "Emu Broker P Sam Crouch Toggle Menu Your Deals Manage your deals and track your…" at bounding box center [235, 142] width 470 height 285
click at [441, 216] on div "[PERSON_NAME]" at bounding box center [444, 215] width 35 height 8
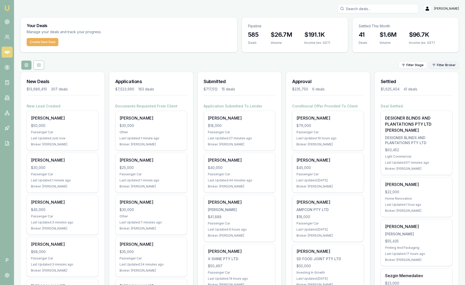
click at [438, 67] on html "Emu Broker P Sam Crouch Toggle Menu Your Deals Manage your deals and track your…" at bounding box center [232, 142] width 465 height 285
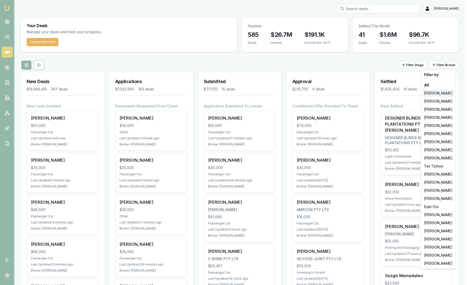
click at [435, 96] on div "[PERSON_NAME]" at bounding box center [438, 93] width 32 height 8
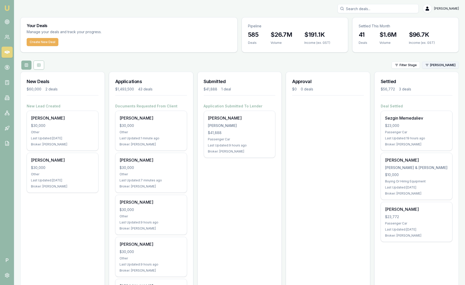
click at [439, 67] on html "Emu Broker P Sam Crouch Toggle Menu Your Deals Manage your deals and track your…" at bounding box center [232, 142] width 465 height 285
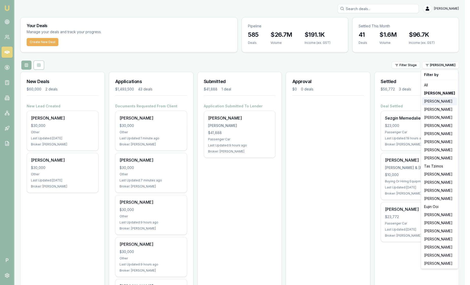
click at [437, 99] on div "[PERSON_NAME]" at bounding box center [439, 101] width 35 height 8
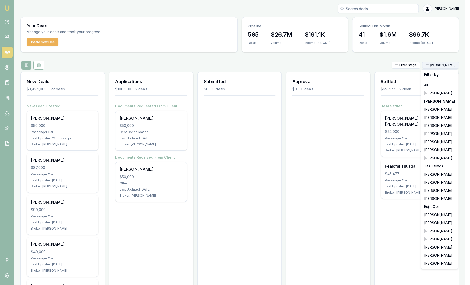
click at [439, 65] on html "Emu Broker P Sam Crouch Toggle Menu Your Deals Manage your deals and track your…" at bounding box center [235, 142] width 470 height 285
click at [443, 151] on div "[PERSON_NAME]" at bounding box center [439, 150] width 35 height 8
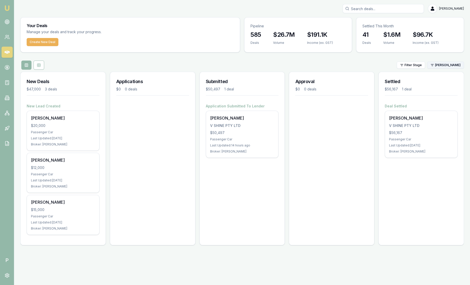
click at [440, 67] on html "Emu Broker P Sam Crouch Toggle Menu Your Deals Manage your deals and track your…" at bounding box center [235, 142] width 470 height 285
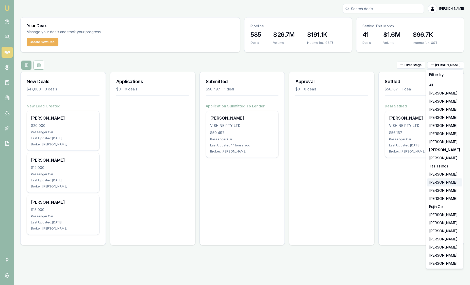
click at [437, 182] on div "[PERSON_NAME]" at bounding box center [444, 183] width 35 height 8
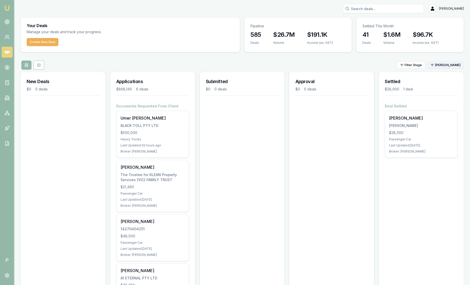
click at [450, 67] on html "Emu Broker P Sam Crouch Toggle Menu Your Deals Manage your deals and track your…" at bounding box center [235, 142] width 470 height 285
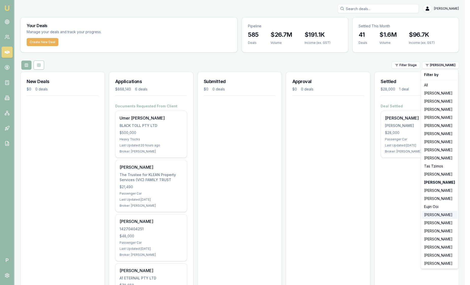
click at [446, 214] on div "[PERSON_NAME]" at bounding box center [439, 215] width 35 height 8
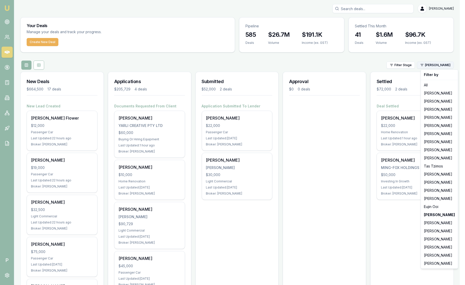
click at [447, 65] on html "Emu Broker P Sam Crouch Toggle Menu Your Deals Manage your deals and track your…" at bounding box center [232, 142] width 465 height 285
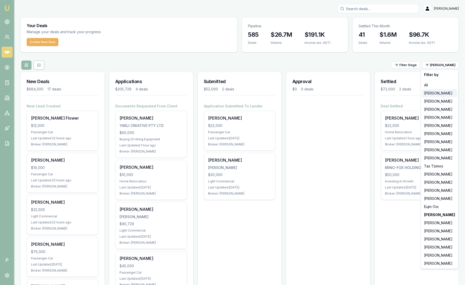
click at [446, 92] on div "[PERSON_NAME]" at bounding box center [439, 93] width 35 height 8
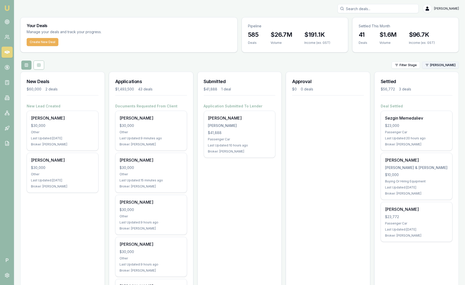
click at [434, 66] on html "Emu Broker P Sam Crouch Toggle Menu Your Deals Manage your deals and track your…" at bounding box center [232, 142] width 465 height 285
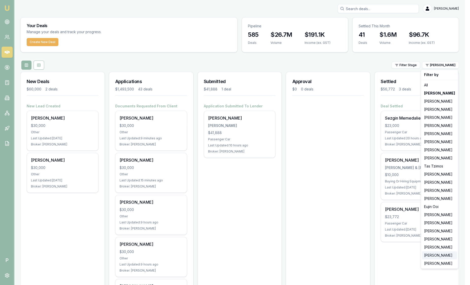
click at [432, 257] on div "[PERSON_NAME]" at bounding box center [439, 256] width 35 height 8
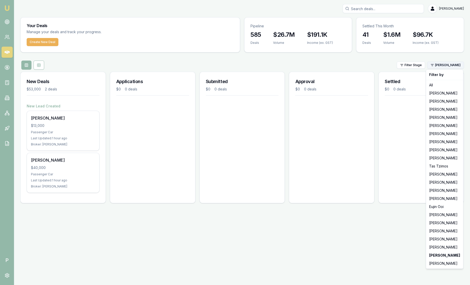
click at [433, 64] on html "Emu Broker P Sam Crouch Toggle Menu Your Deals Manage your deals and track your…" at bounding box center [235, 142] width 470 height 285
click at [435, 249] on div "[PERSON_NAME]" at bounding box center [444, 247] width 35 height 8
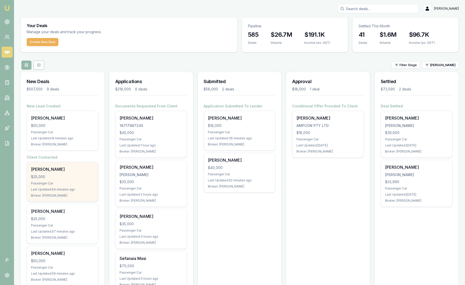
click at [61, 172] on div "Jay Rankin" at bounding box center [62, 169] width 63 height 6
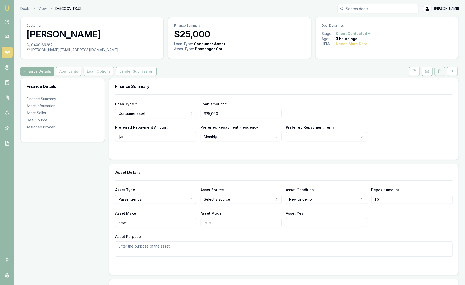
click at [442, 70] on button at bounding box center [439, 71] width 11 height 9
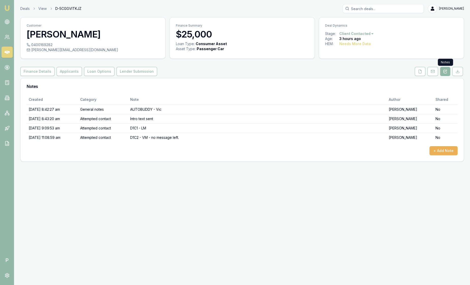
click at [442, 71] on button at bounding box center [445, 71] width 10 height 9
click at [6, 6] on img at bounding box center [7, 8] width 6 height 6
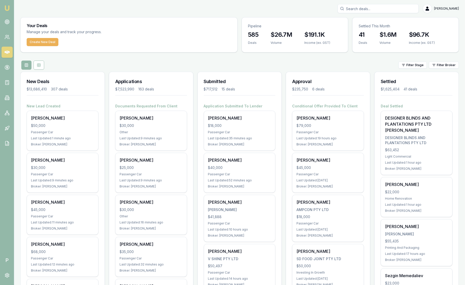
click at [454, 68] on html "Emu Broker P Sam Crouch Toggle Menu Your Deals Manage your deals and track your…" at bounding box center [232, 142] width 465 height 285
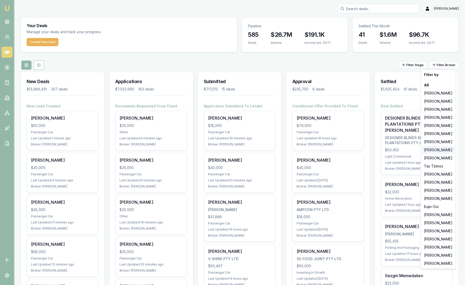
click at [437, 152] on div "[PERSON_NAME]" at bounding box center [438, 150] width 32 height 8
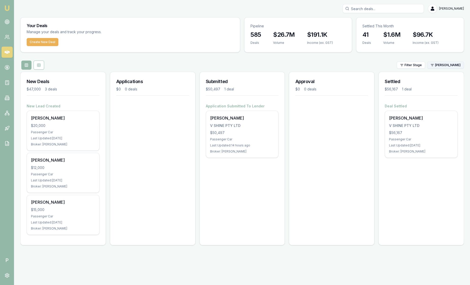
click at [446, 63] on html "Emu Broker P Sam Crouch Toggle Menu Your Deals Manage your deals and track your…" at bounding box center [235, 142] width 470 height 285
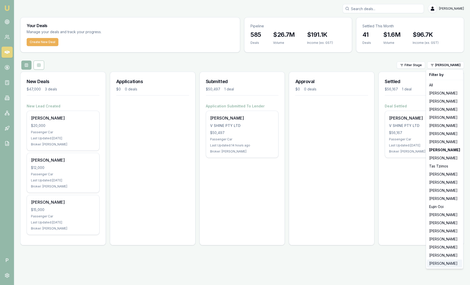
click at [443, 261] on div "[PERSON_NAME]" at bounding box center [444, 264] width 35 height 8
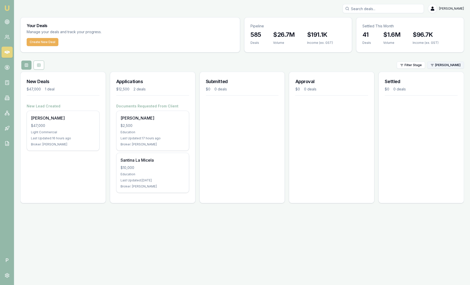
click at [457, 66] on html "Emu Broker P Sam Crouch Toggle Menu Your Deals Manage your deals and track your…" at bounding box center [235, 142] width 470 height 285
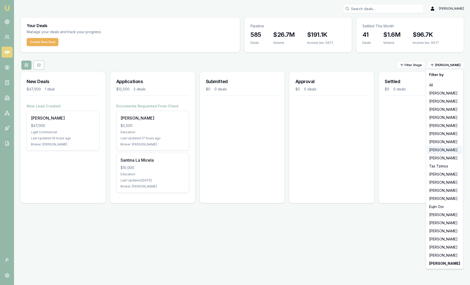
click at [440, 151] on div "[PERSON_NAME]" at bounding box center [444, 150] width 35 height 8
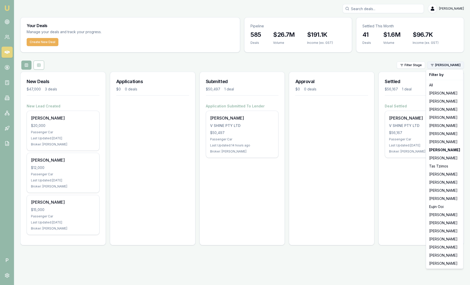
click at [444, 68] on html "Emu Broker P Sam Crouch Toggle Menu Your Deals Manage your deals and track your…" at bounding box center [235, 142] width 470 height 285
click at [439, 182] on div "[PERSON_NAME]" at bounding box center [444, 183] width 35 height 8
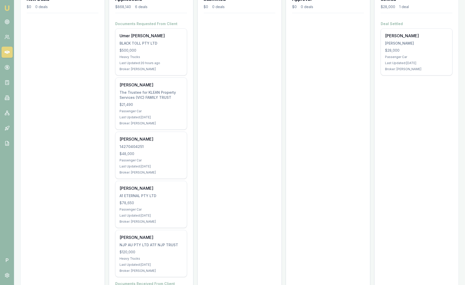
scroll to position [146, 0]
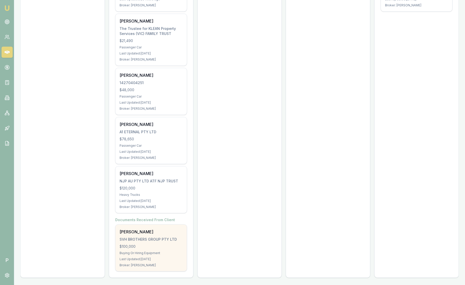
click at [161, 243] on div "Paragkumar Patel SVH BROTHERS GROUP PTY LTD $100,000 Buying Or Hiring Equipment…" at bounding box center [150, 248] width 71 height 47
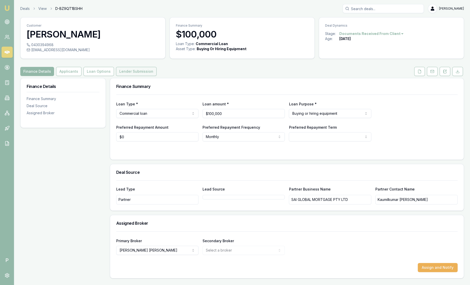
click at [130, 74] on button "Lender Submission" at bounding box center [136, 71] width 41 height 9
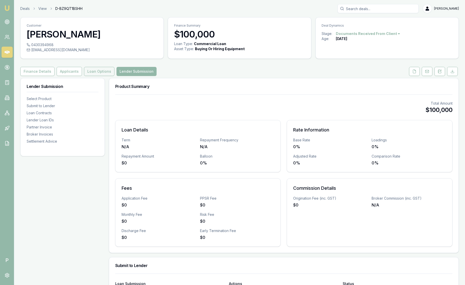
click at [94, 73] on button "Loan Options" at bounding box center [99, 71] width 30 height 9
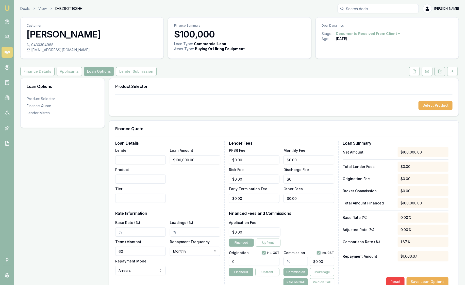
click at [440, 71] on icon at bounding box center [439, 71] width 4 height 4
